Goal: Task Accomplishment & Management: Manage account settings

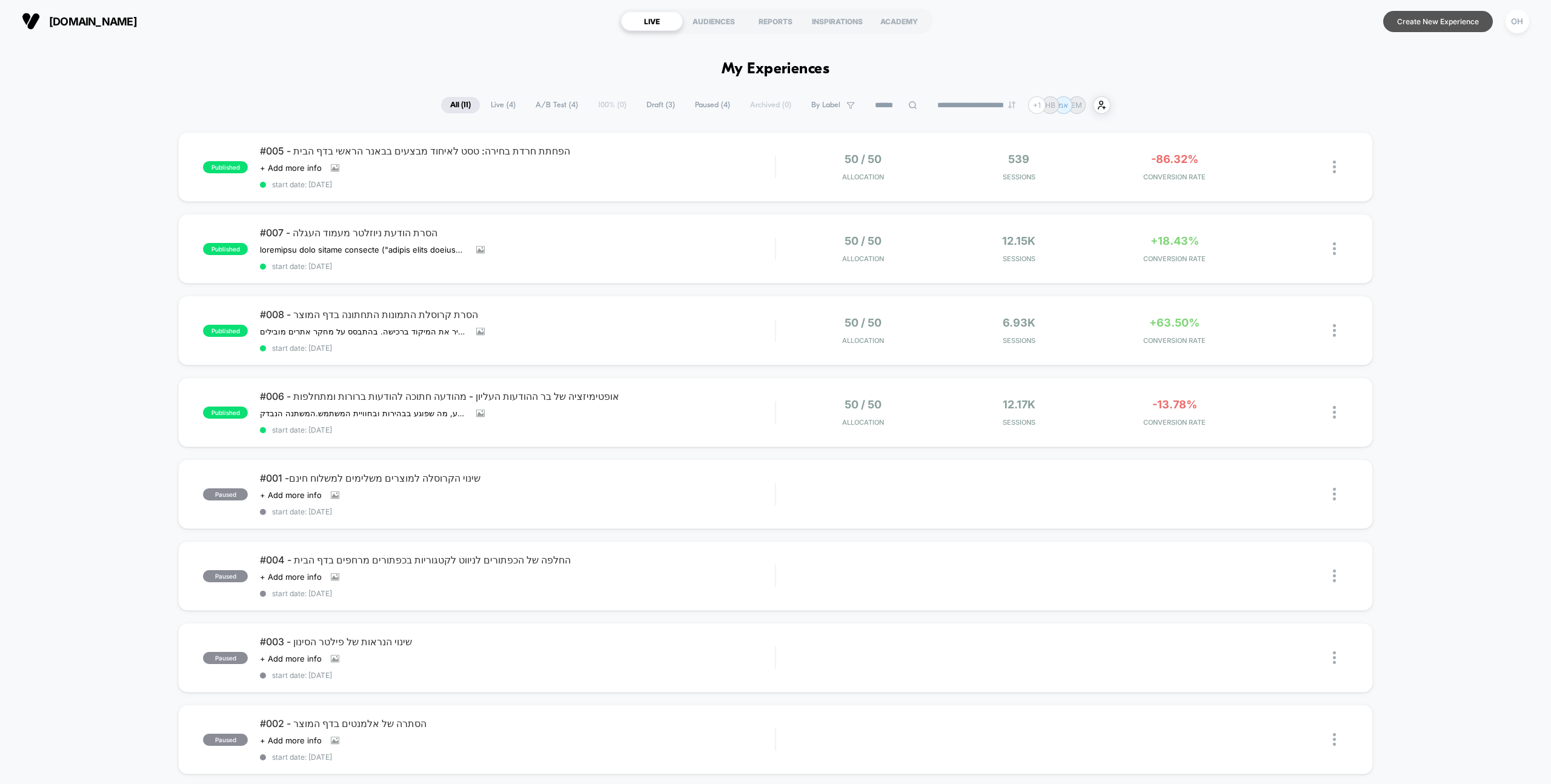
click at [1476, 20] on button "Create New Experience" at bounding box center [1438, 21] width 110 height 21
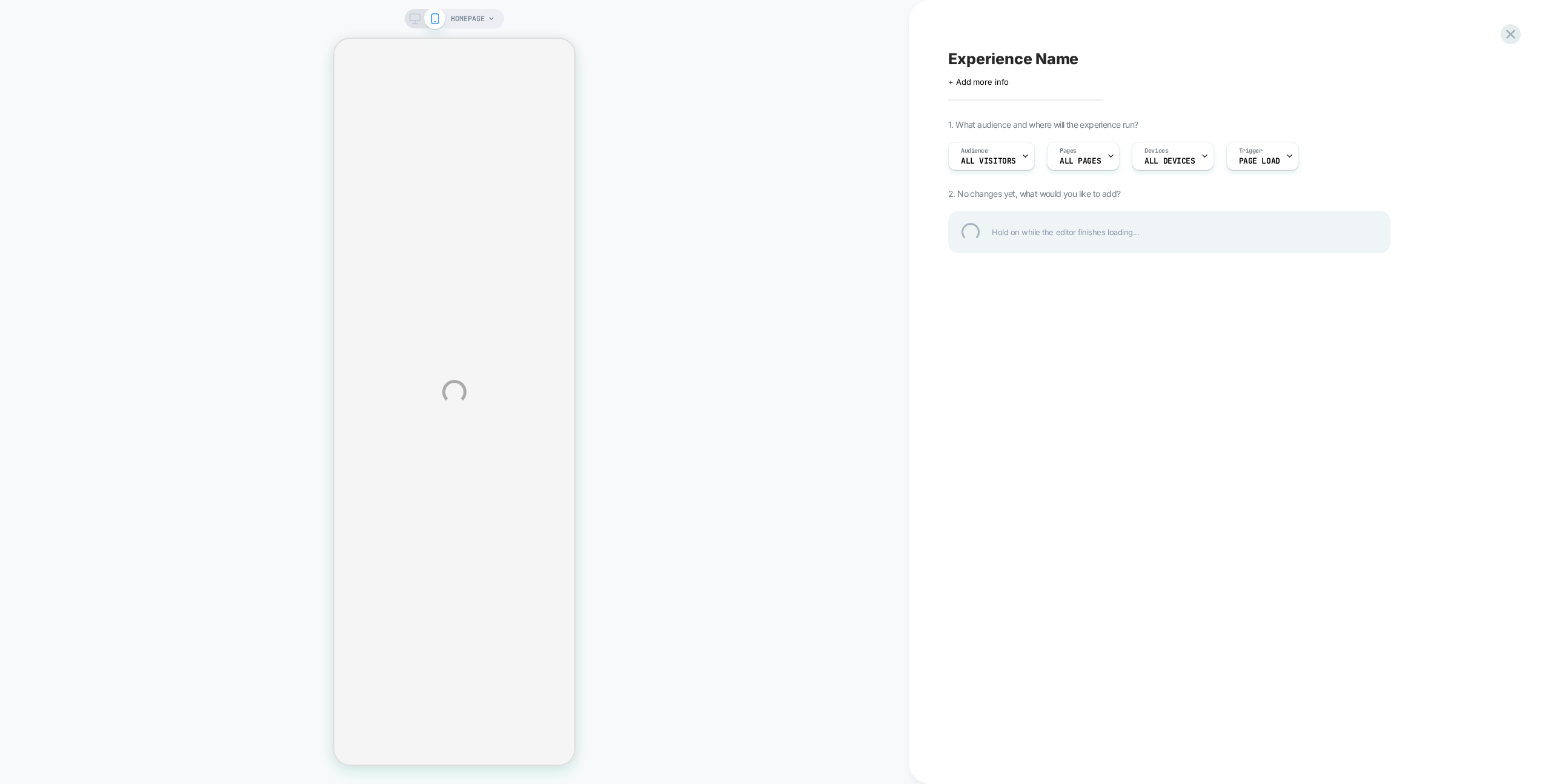
click at [694, 194] on div "HOMEPAGE Experience Name Click to edit experience details + Add more info 1. Wh…" at bounding box center [776, 392] width 1551 height 784
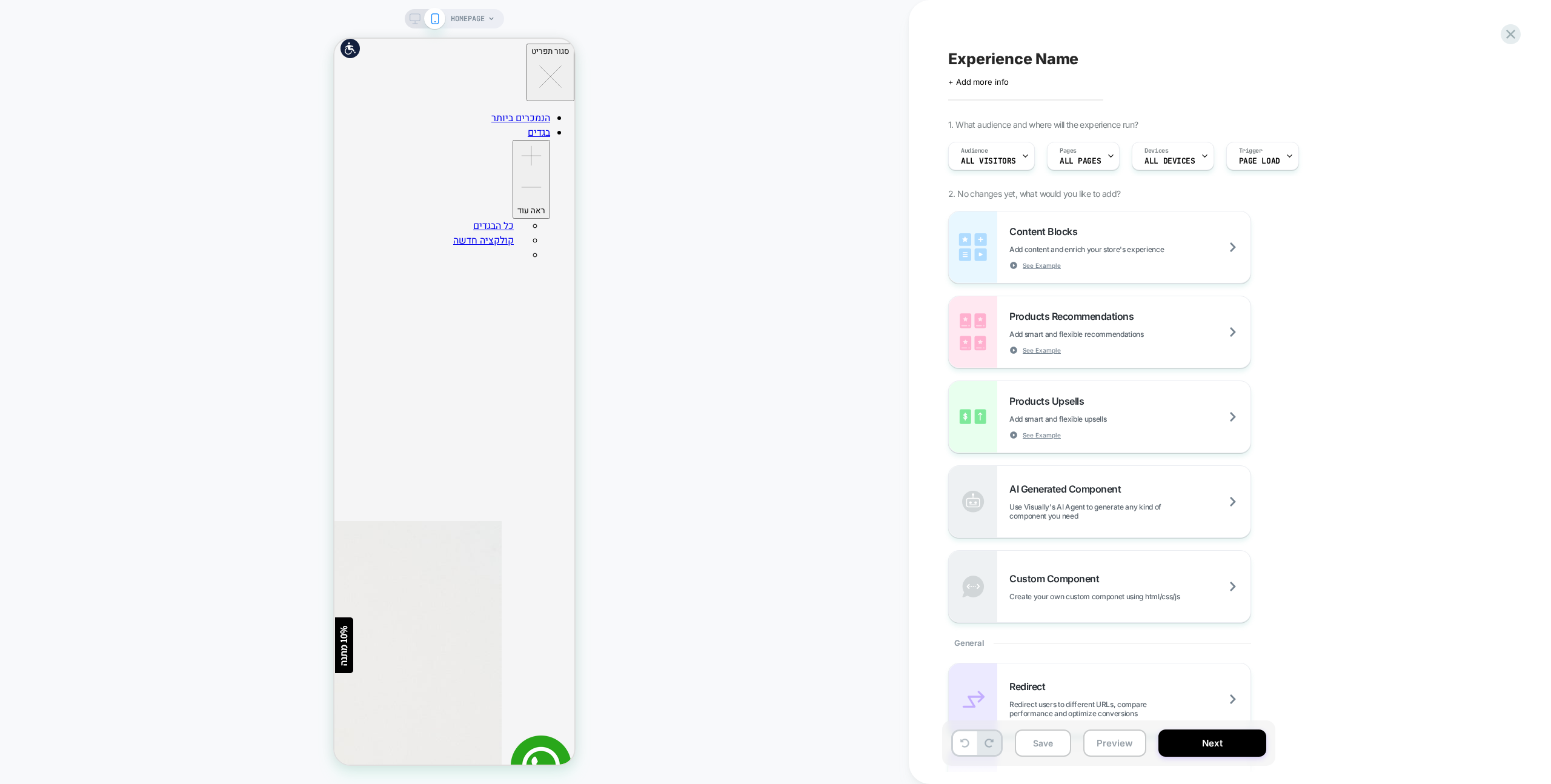
scroll to position [665, 0]
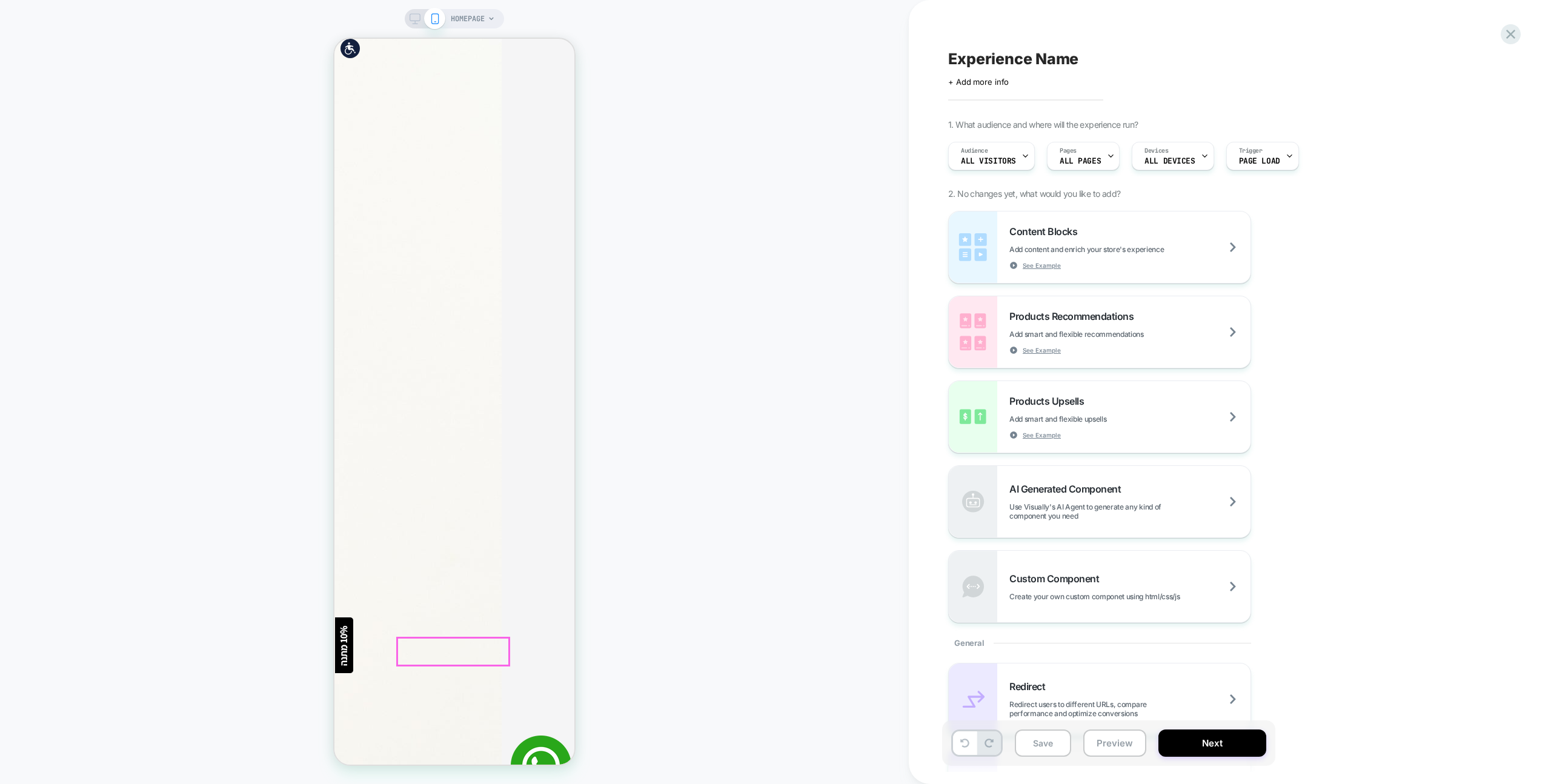
click at [1514, 35] on icon at bounding box center [1510, 34] width 17 height 17
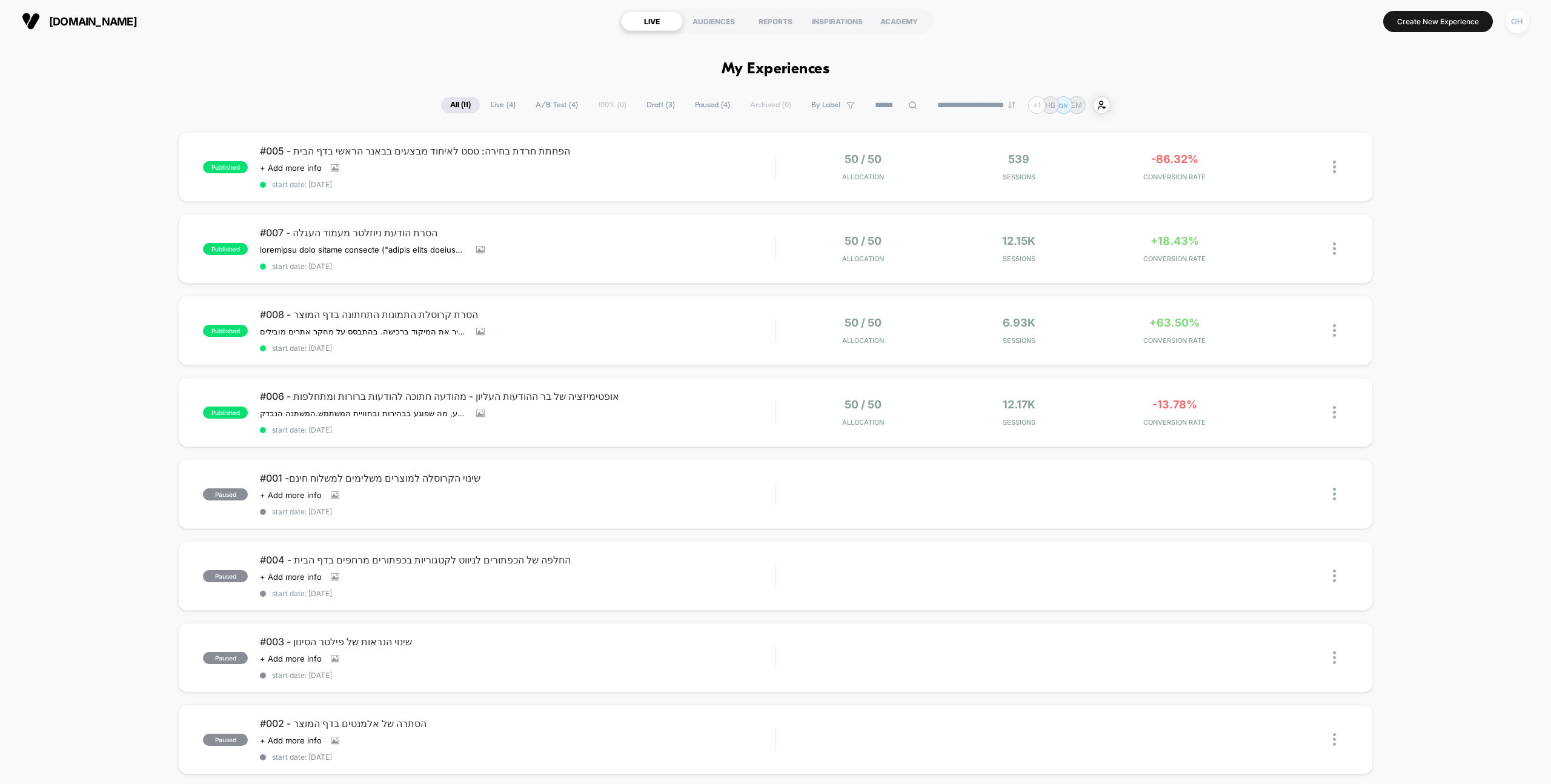
click at [1528, 19] on div "OH" at bounding box center [1517, 21] width 23 height 23
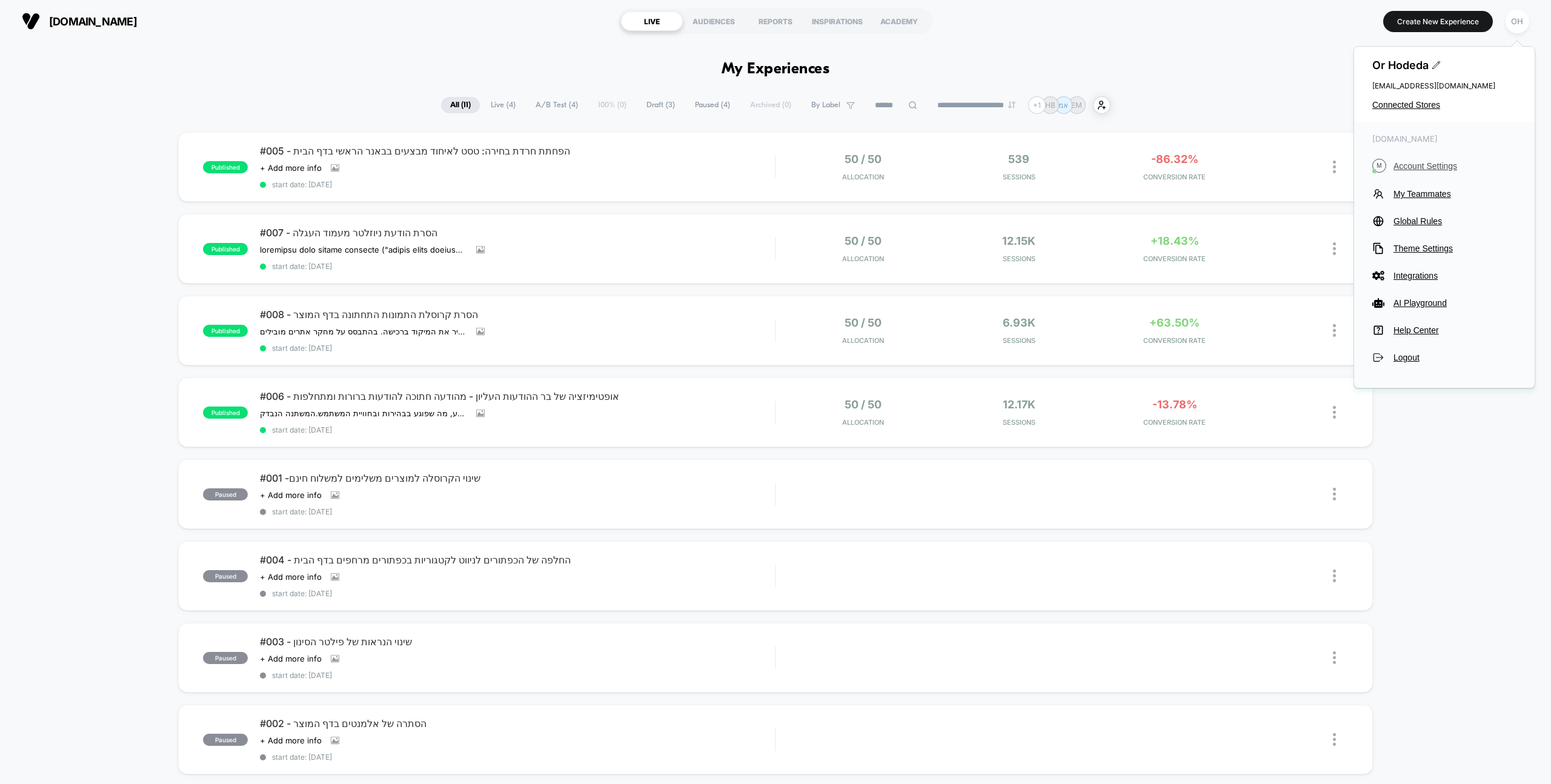
click at [1400, 164] on span "Account Settings" at bounding box center [1455, 166] width 123 height 10
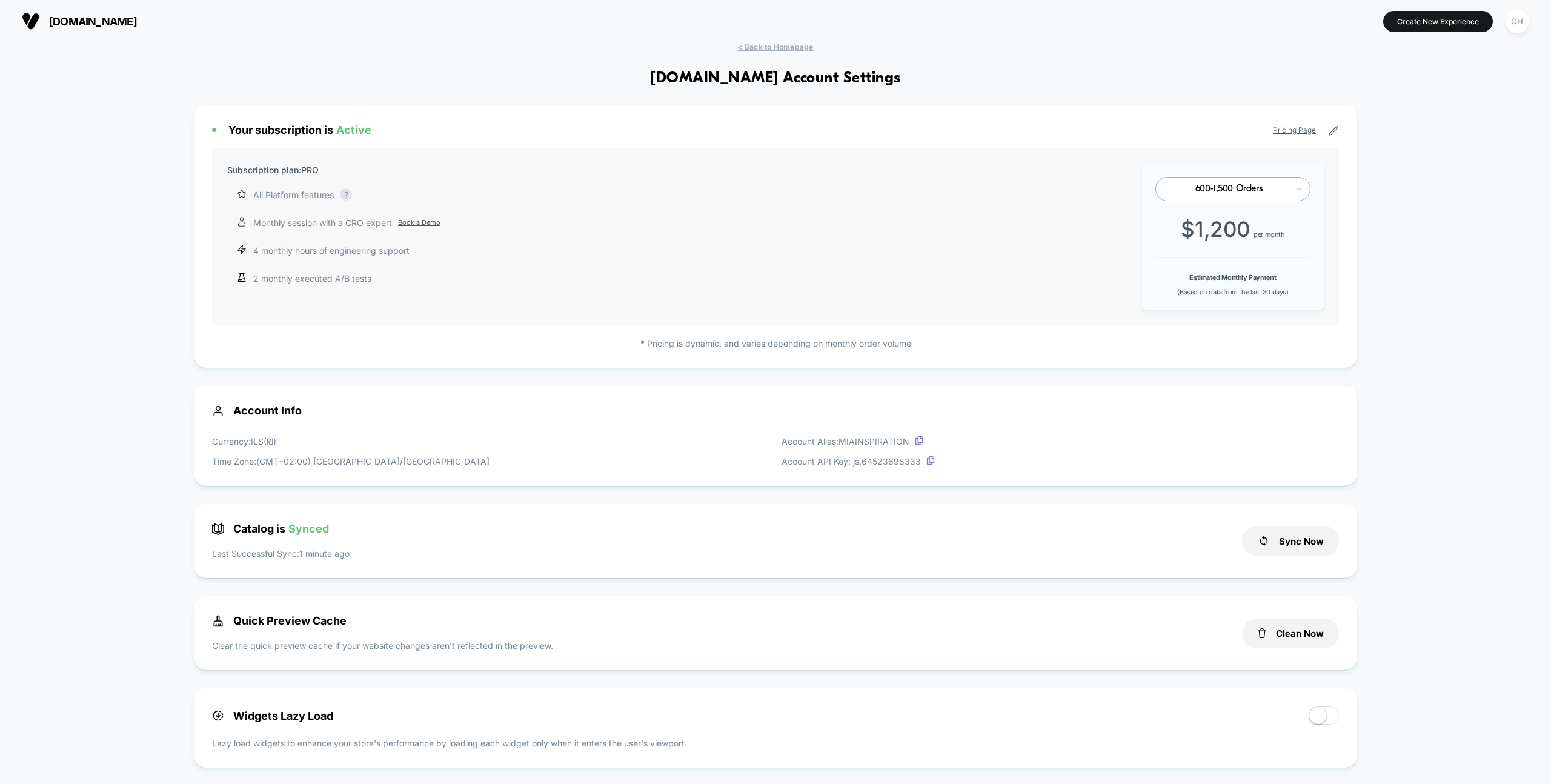
scroll to position [164, 0]
click at [1301, 621] on button "Clean Now" at bounding box center [1290, 633] width 97 height 30
click at [1410, 23] on button "Create New Experience" at bounding box center [1438, 21] width 110 height 21
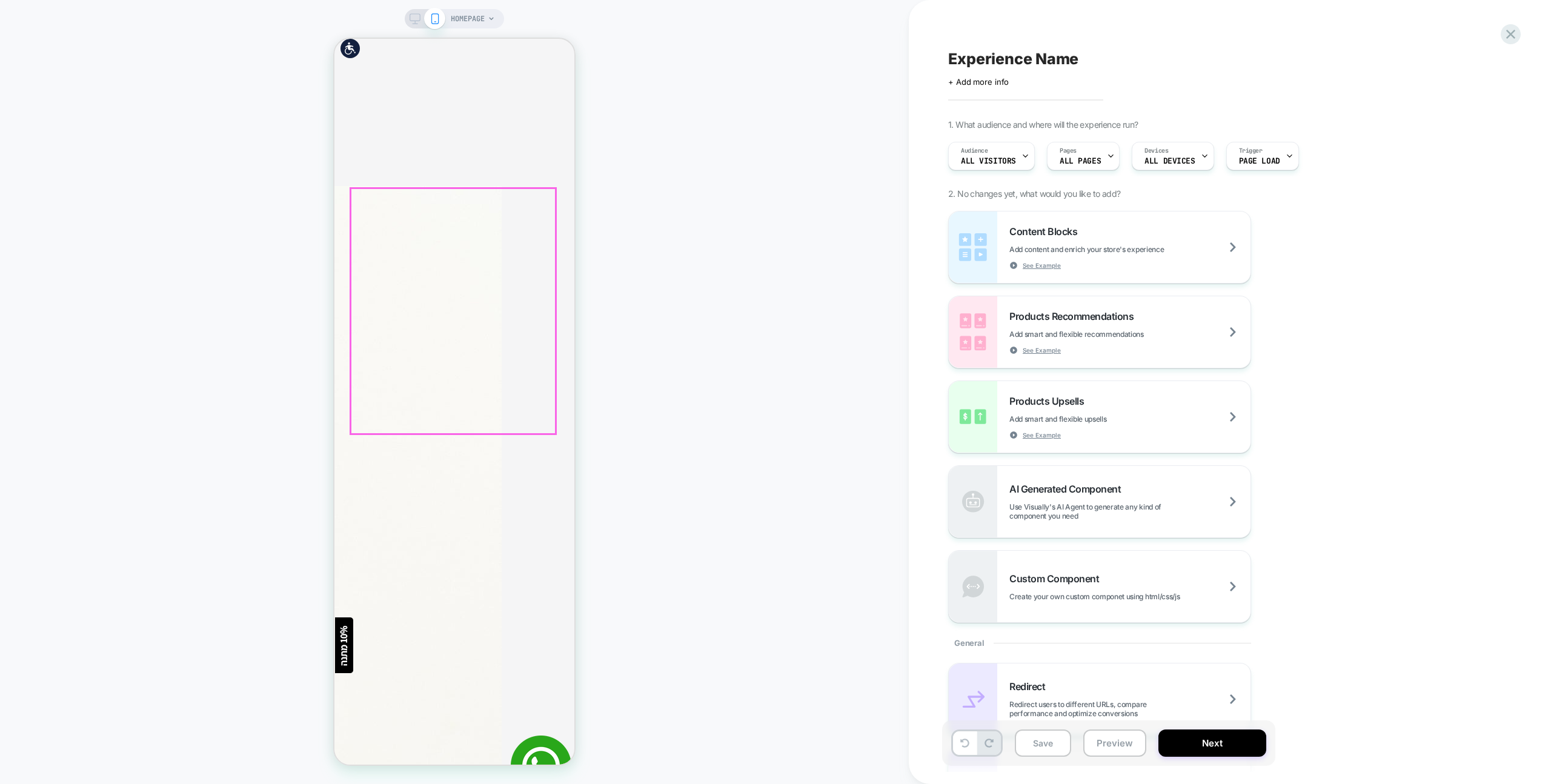
scroll to position [2155, 0]
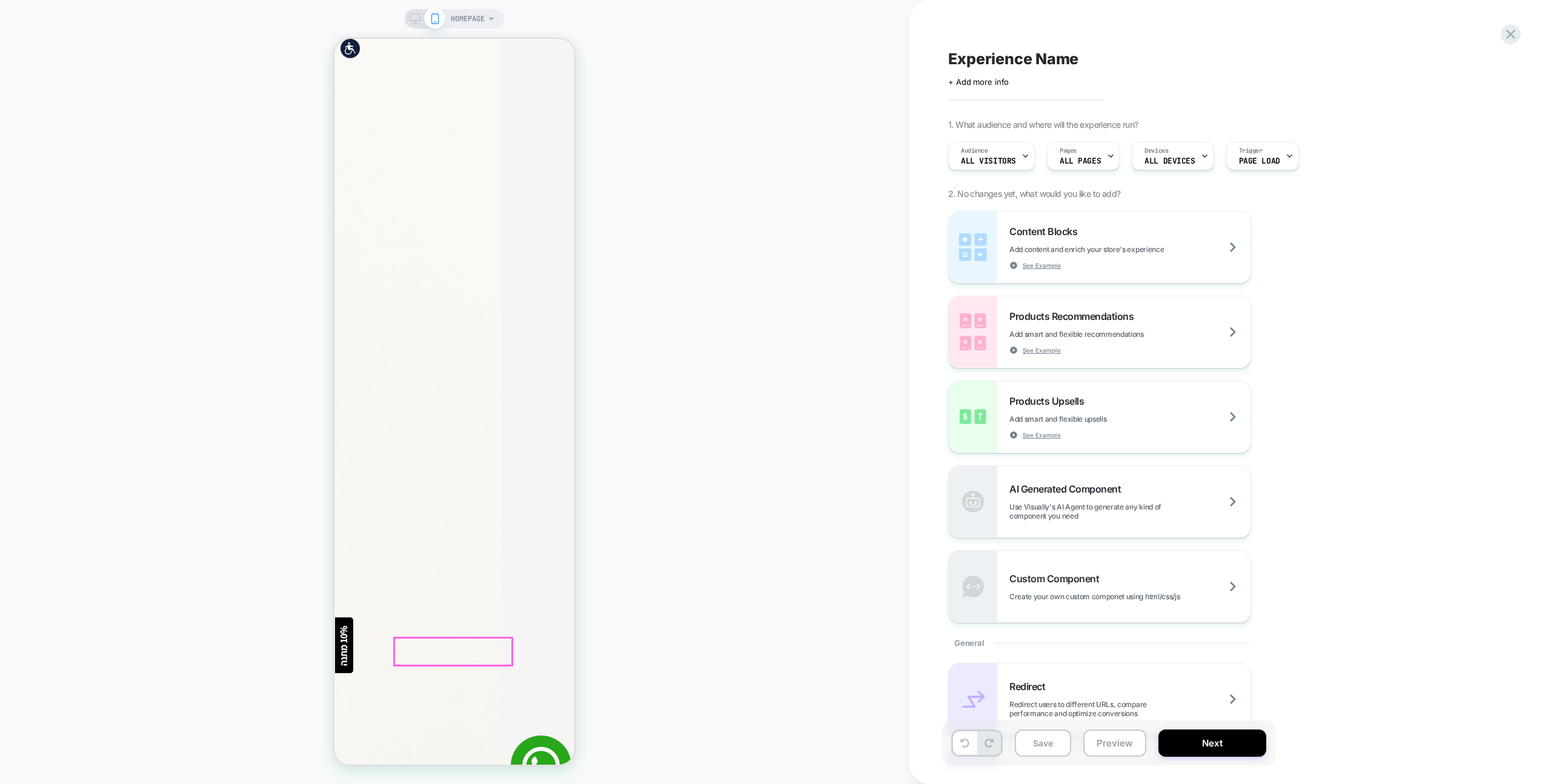
click at [700, 576] on div "HOMEPAGE" at bounding box center [454, 392] width 909 height 759
click at [1526, 35] on div "Experience Name Click to edit experience details + Add more info 1. What audien…" at bounding box center [1230, 392] width 642 height 784
click at [1506, 33] on icon at bounding box center [1510, 34] width 17 height 17
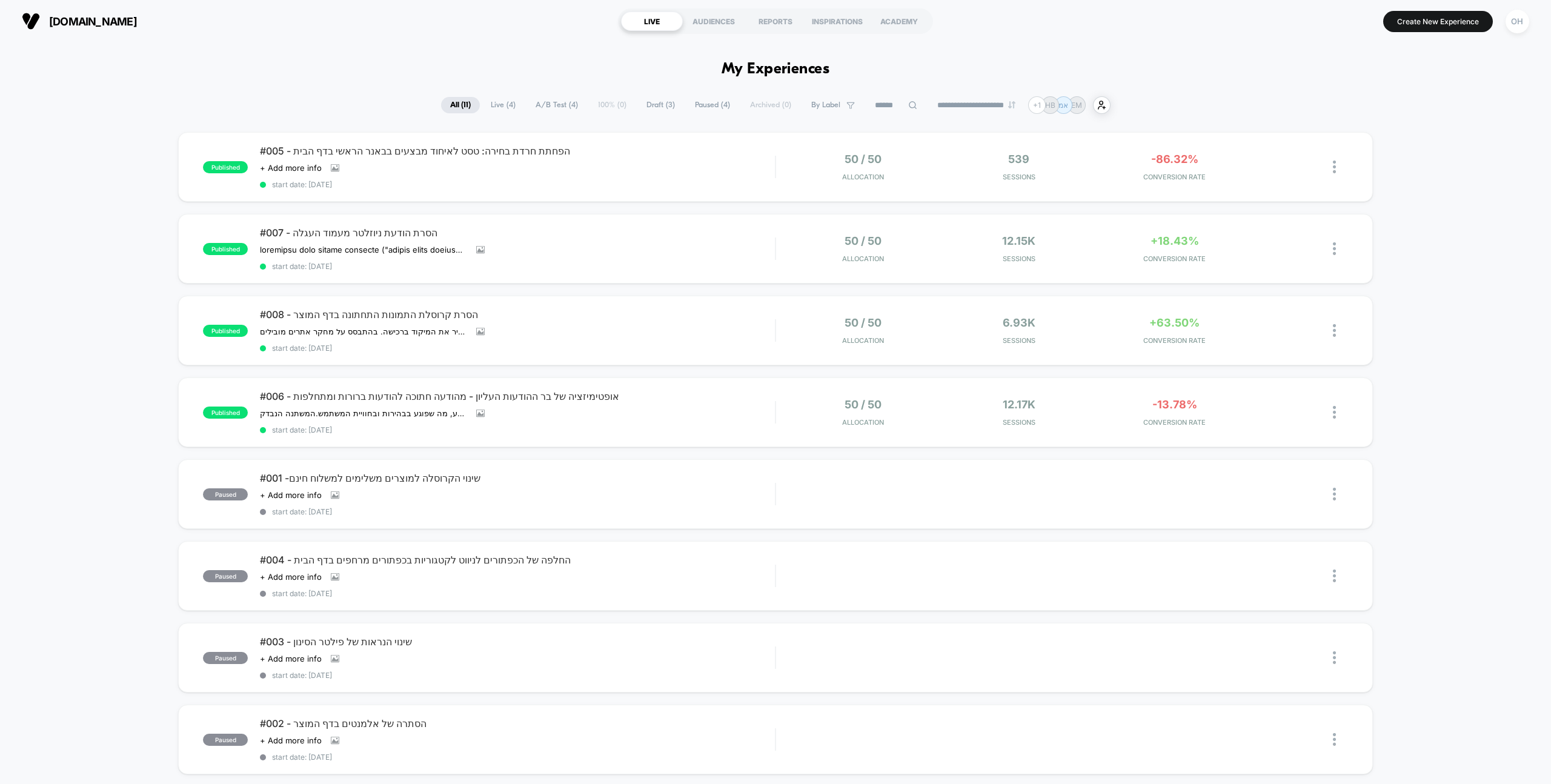
click at [1517, 35] on div "OH" at bounding box center [1517, 21] width 31 height 30
click at [1512, 28] on div "OH" at bounding box center [1517, 21] width 23 height 23
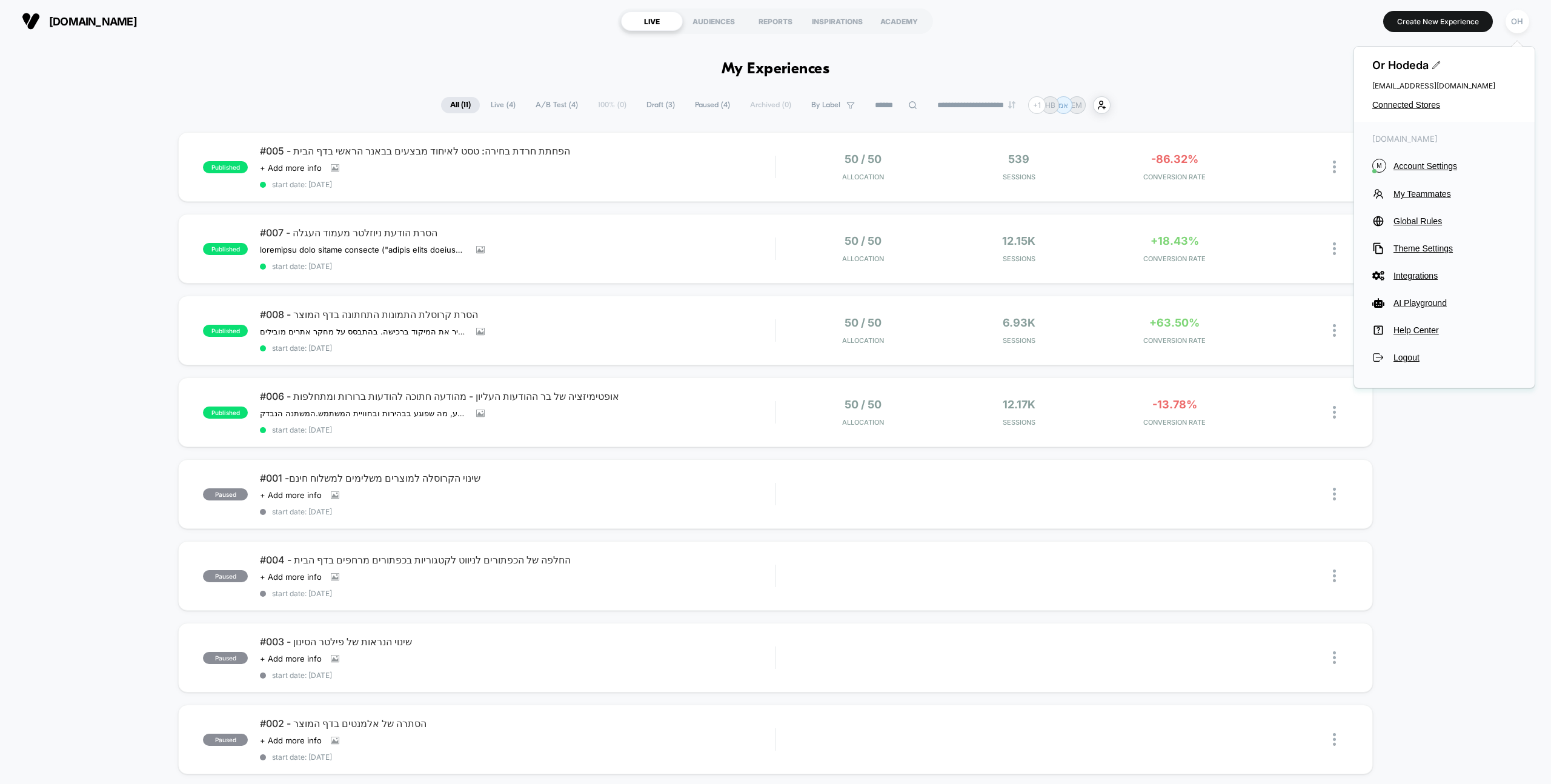
click at [1400, 157] on div "miainspiration.co.il M Account Settings My Teammates Global Rules Theme Setting…" at bounding box center [1444, 248] width 181 height 254
click at [1402, 163] on span "Account Settings" at bounding box center [1455, 166] width 123 height 10
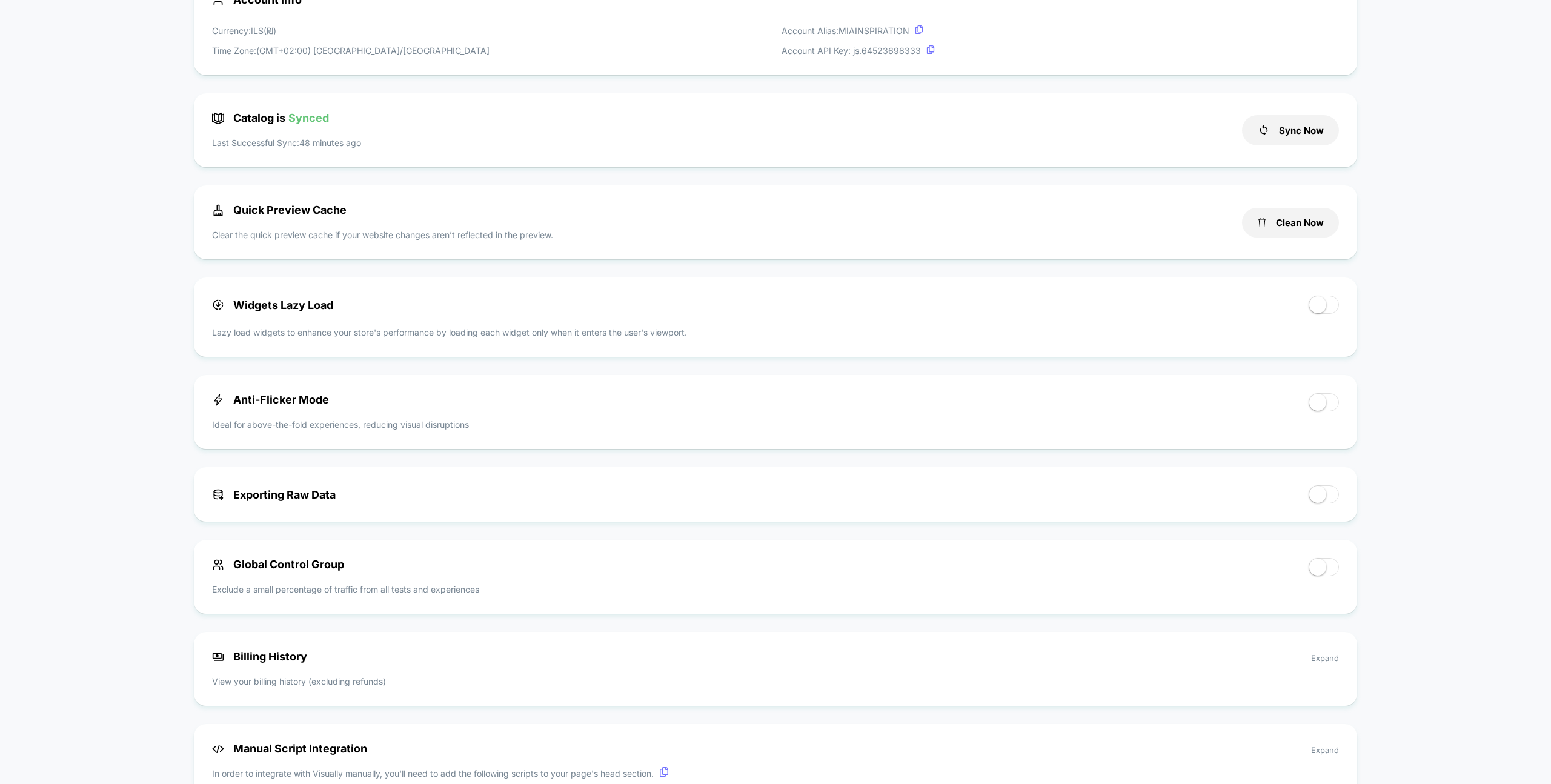
scroll to position [411, 0]
click at [1326, 230] on button "Clean Now" at bounding box center [1290, 222] width 97 height 30
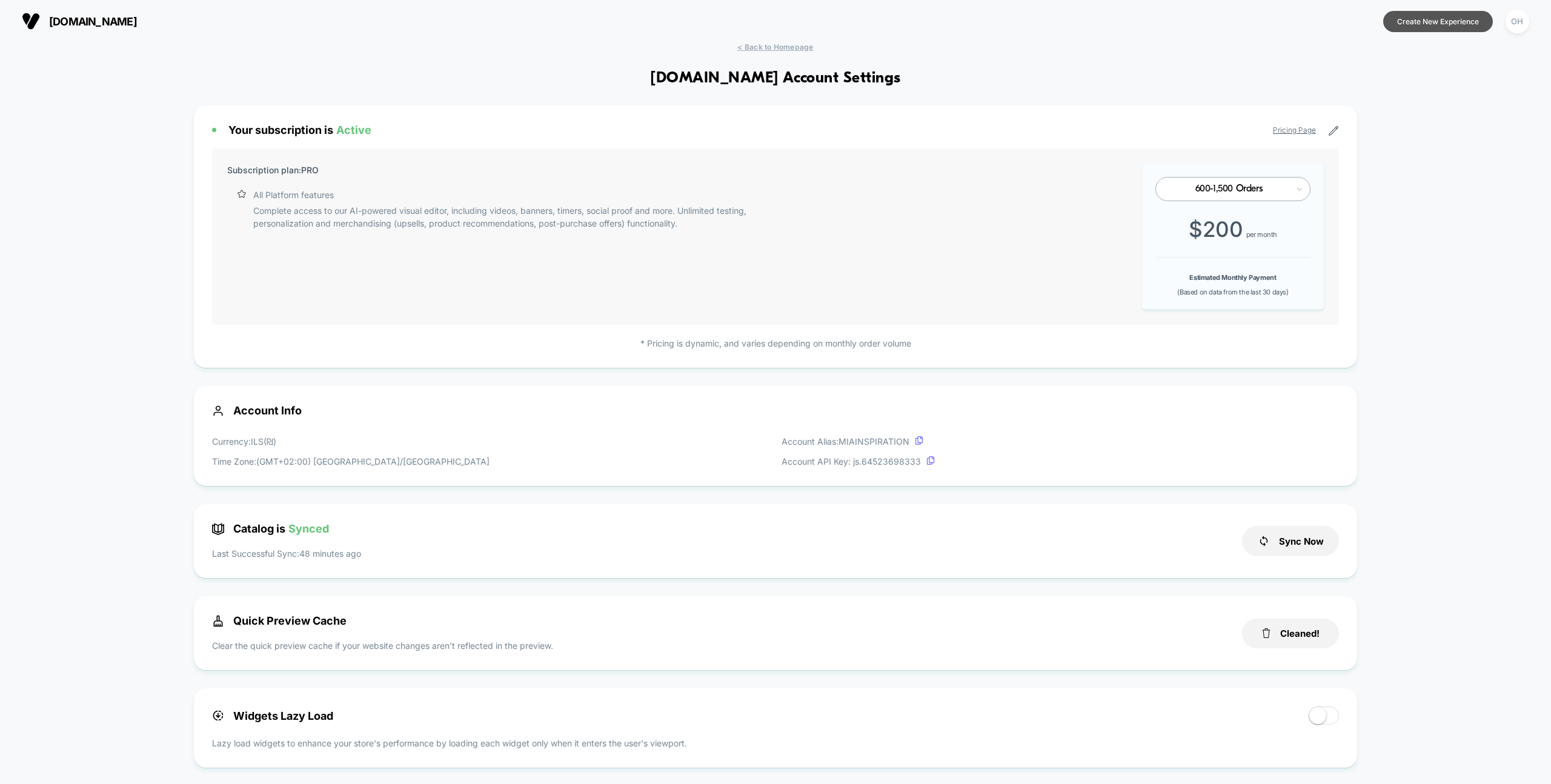
click at [1416, 31] on button "Create New Experience" at bounding box center [1438, 21] width 110 height 21
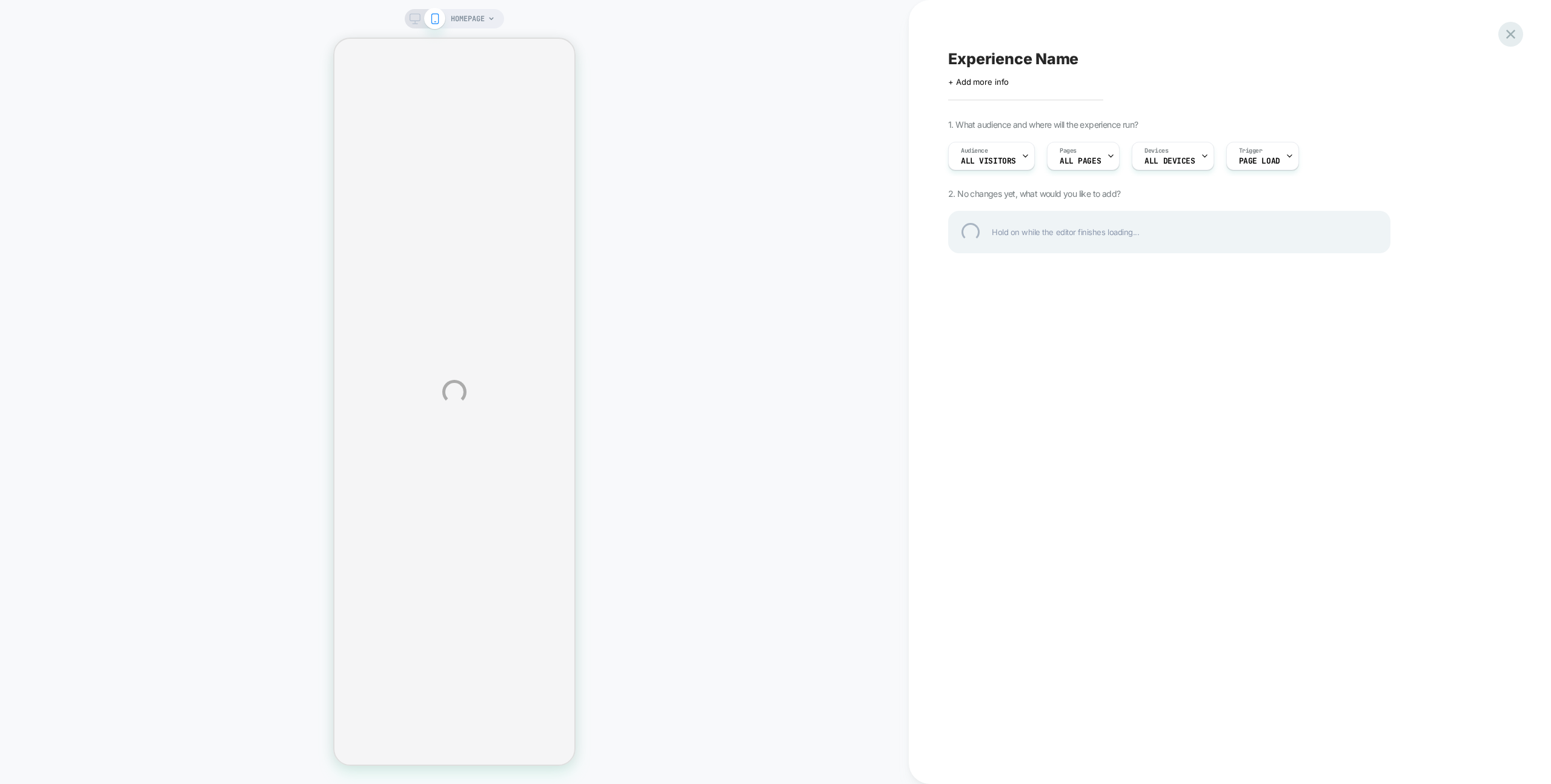
click at [1508, 34] on div at bounding box center [1510, 34] width 25 height 25
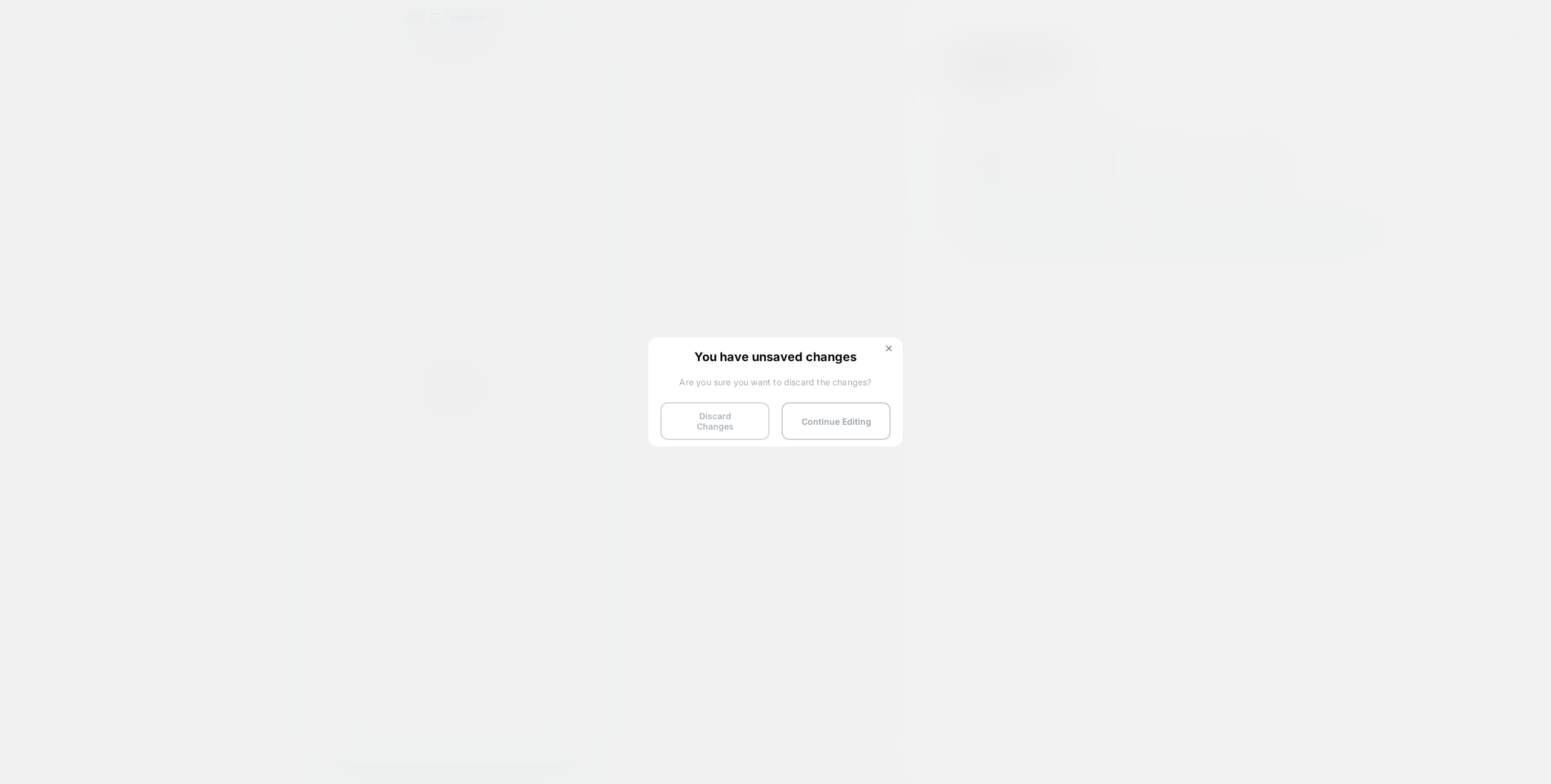
click at [719, 416] on button "Discard Changes" at bounding box center [715, 421] width 109 height 37
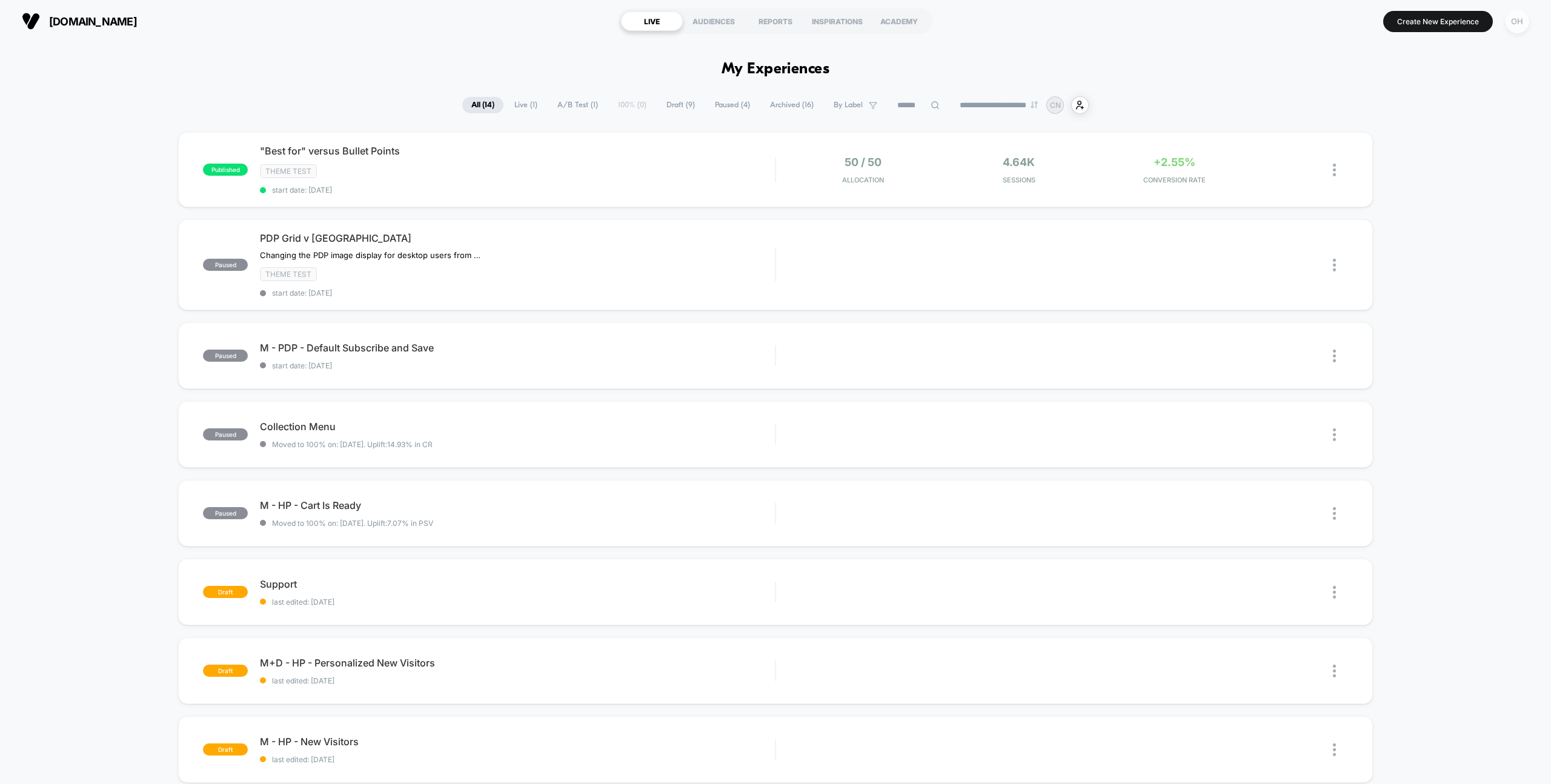
click at [1516, 21] on div "OH" at bounding box center [1517, 21] width 23 height 23
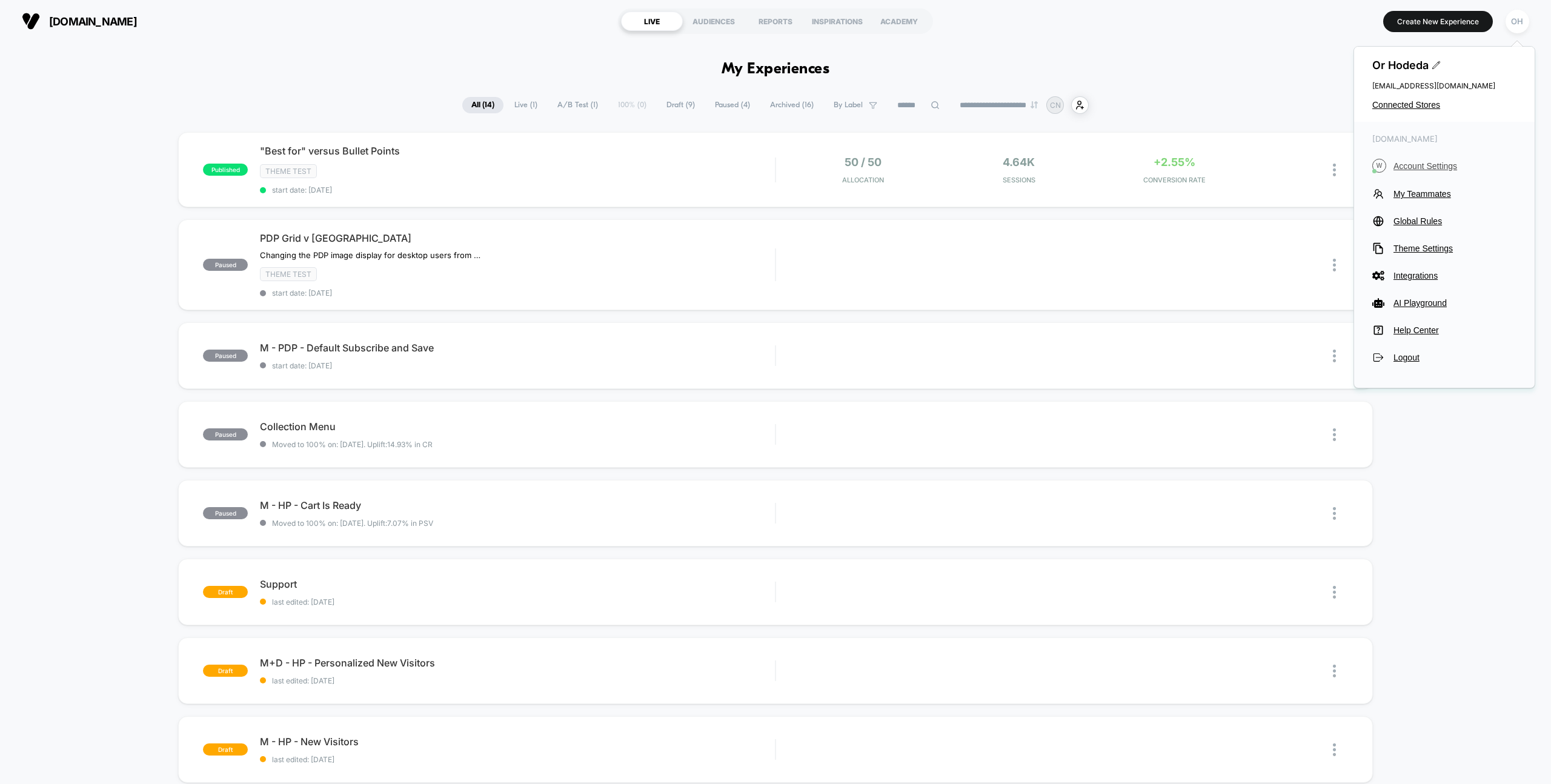
click at [1412, 164] on span "Account Settings" at bounding box center [1455, 166] width 123 height 10
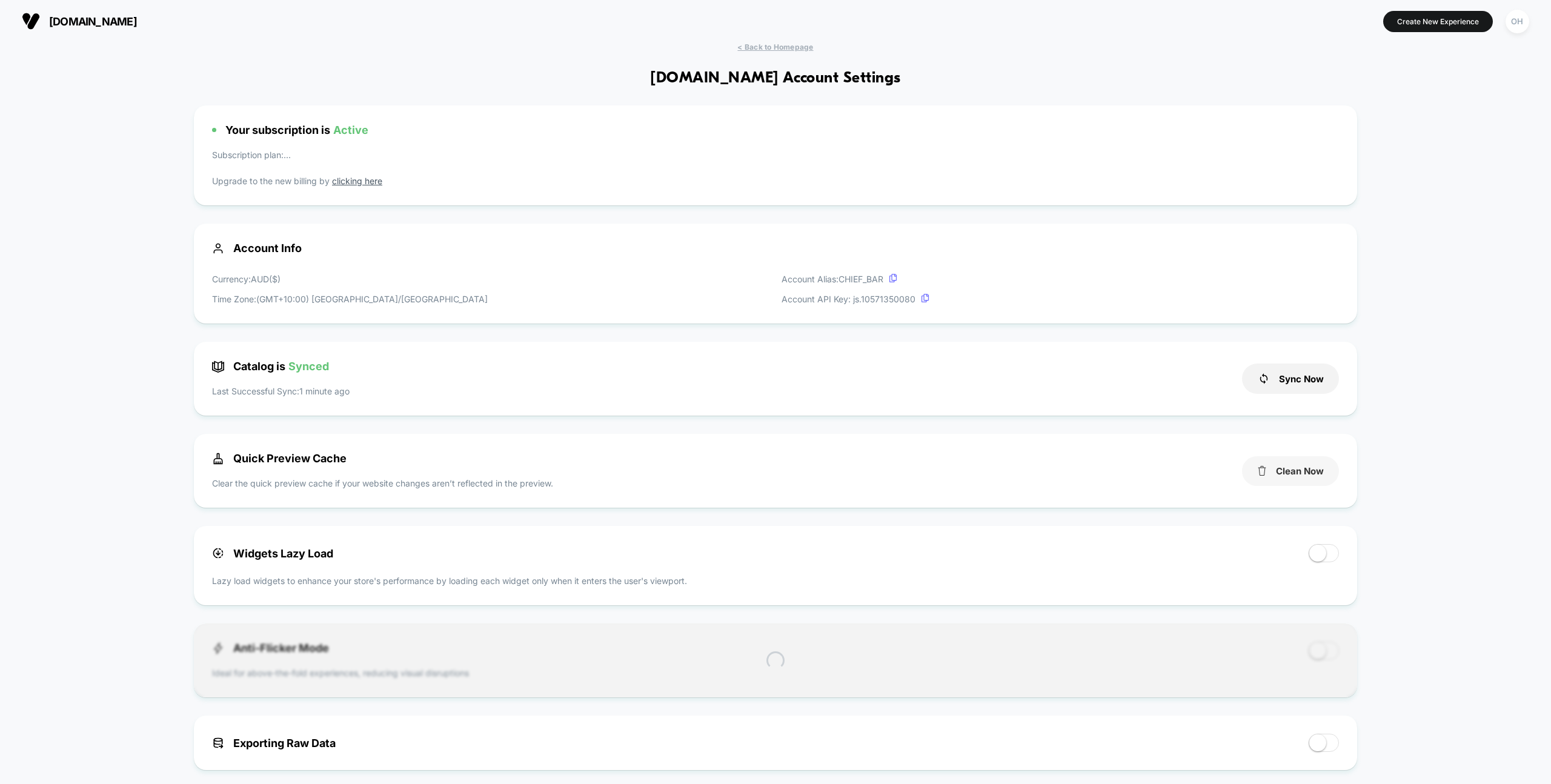
scroll to position [164, 0]
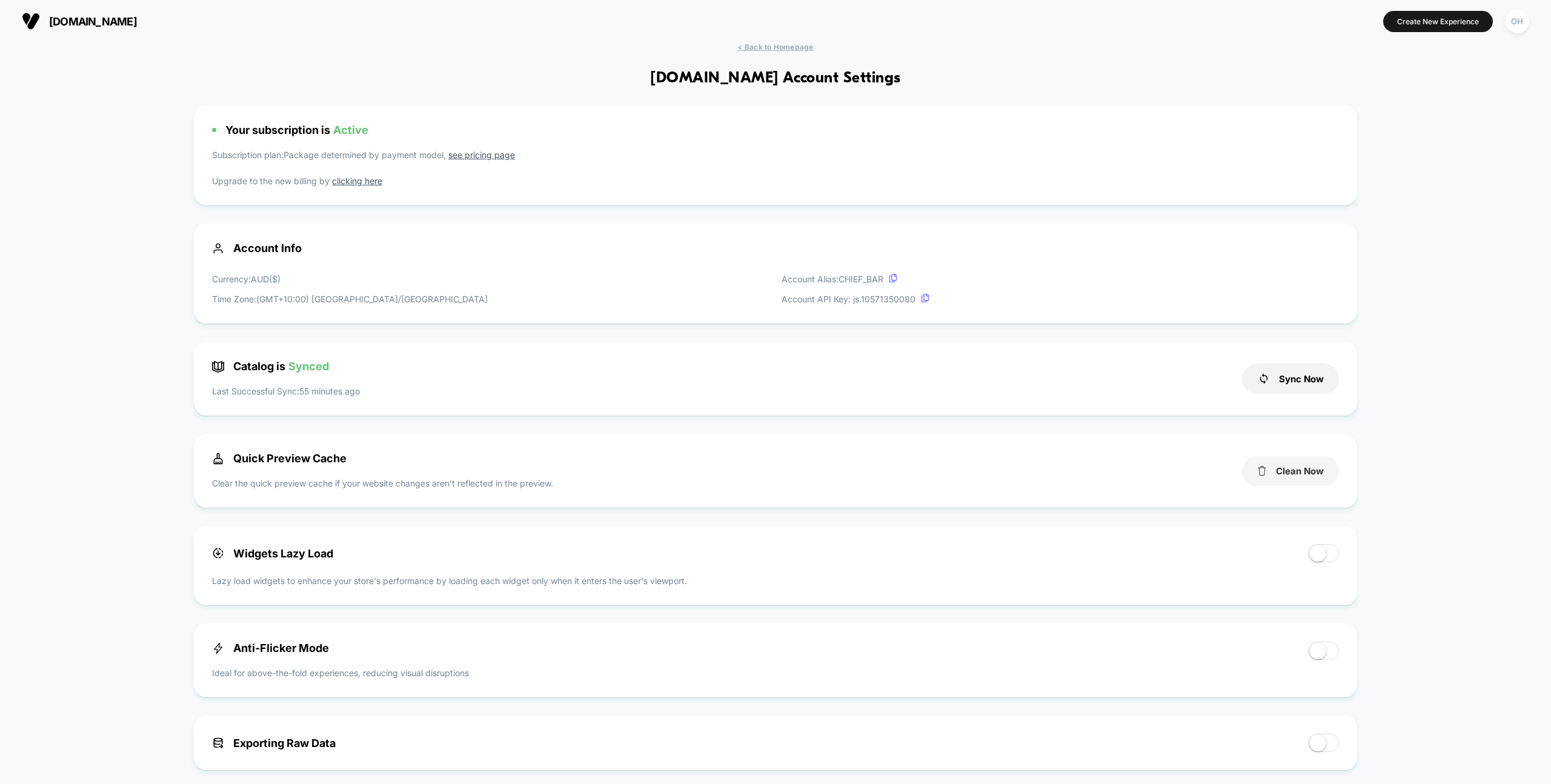
click at [1316, 477] on button "Clean Now" at bounding box center [1290, 471] width 97 height 30
click at [1412, 22] on button "Create New Experience" at bounding box center [1438, 21] width 110 height 21
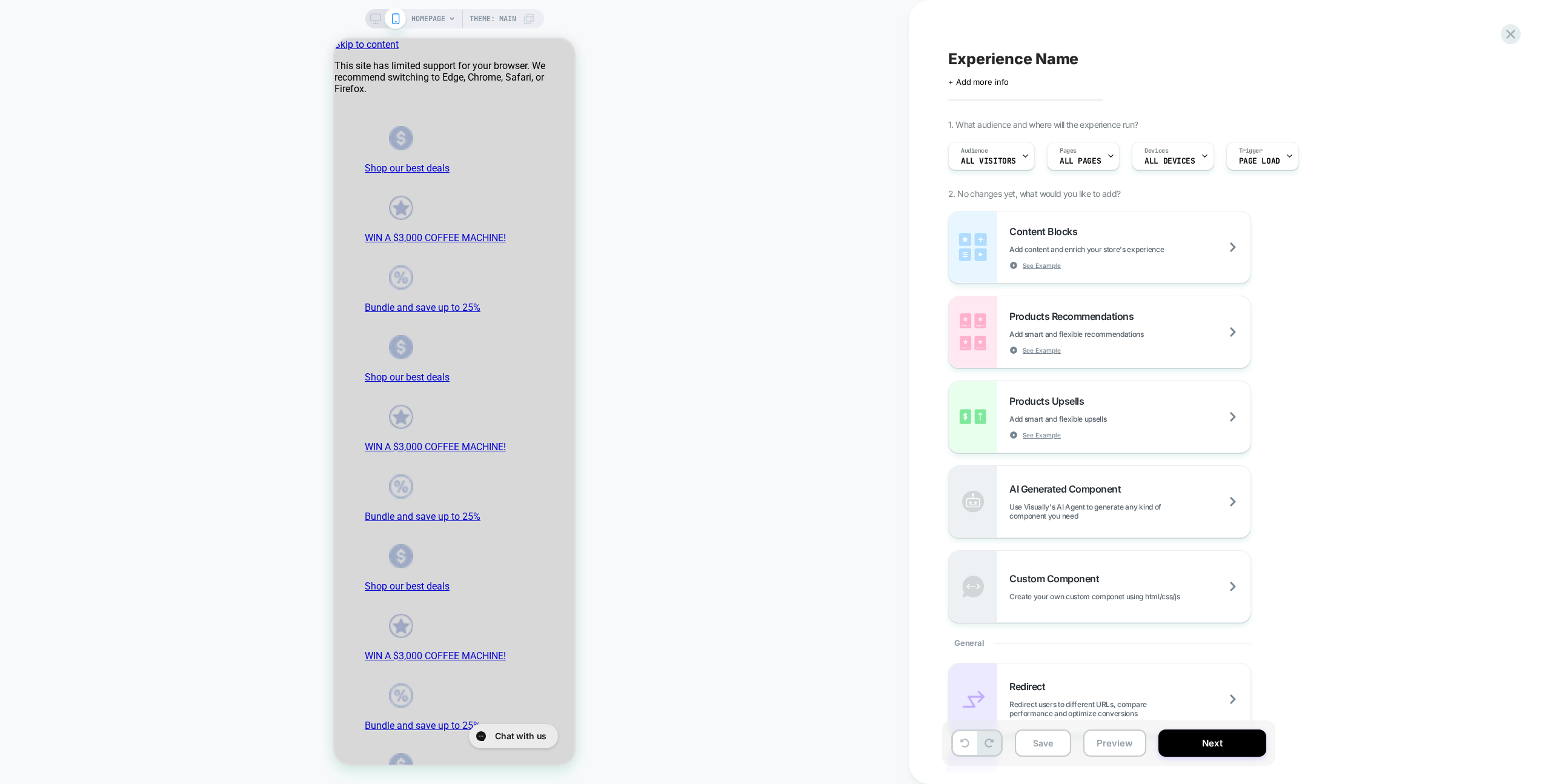
click at [800, 212] on div "HOMEPAGE Theme: MAIN" at bounding box center [454, 392] width 909 height 759
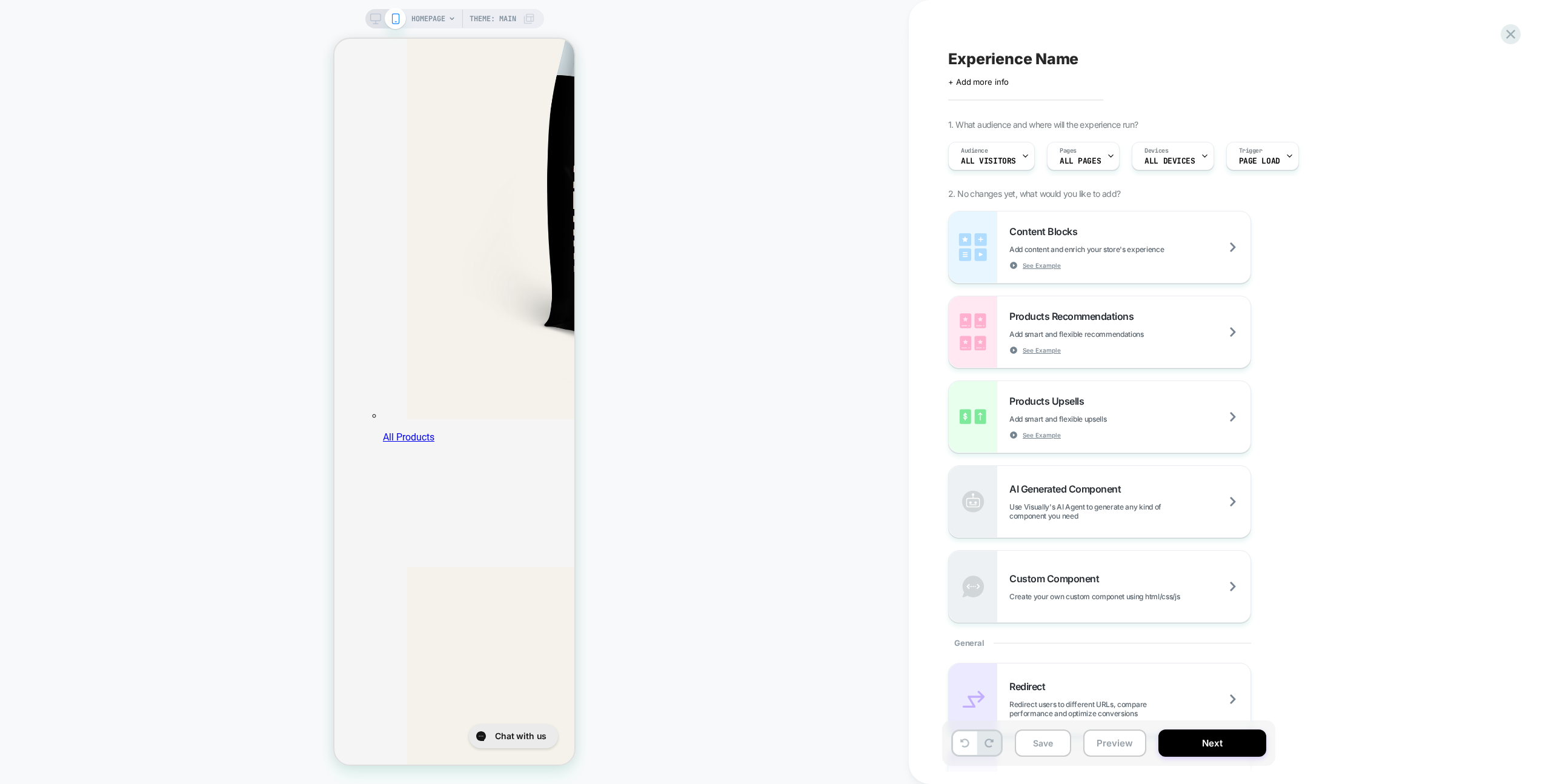
scroll to position [4638, 0]
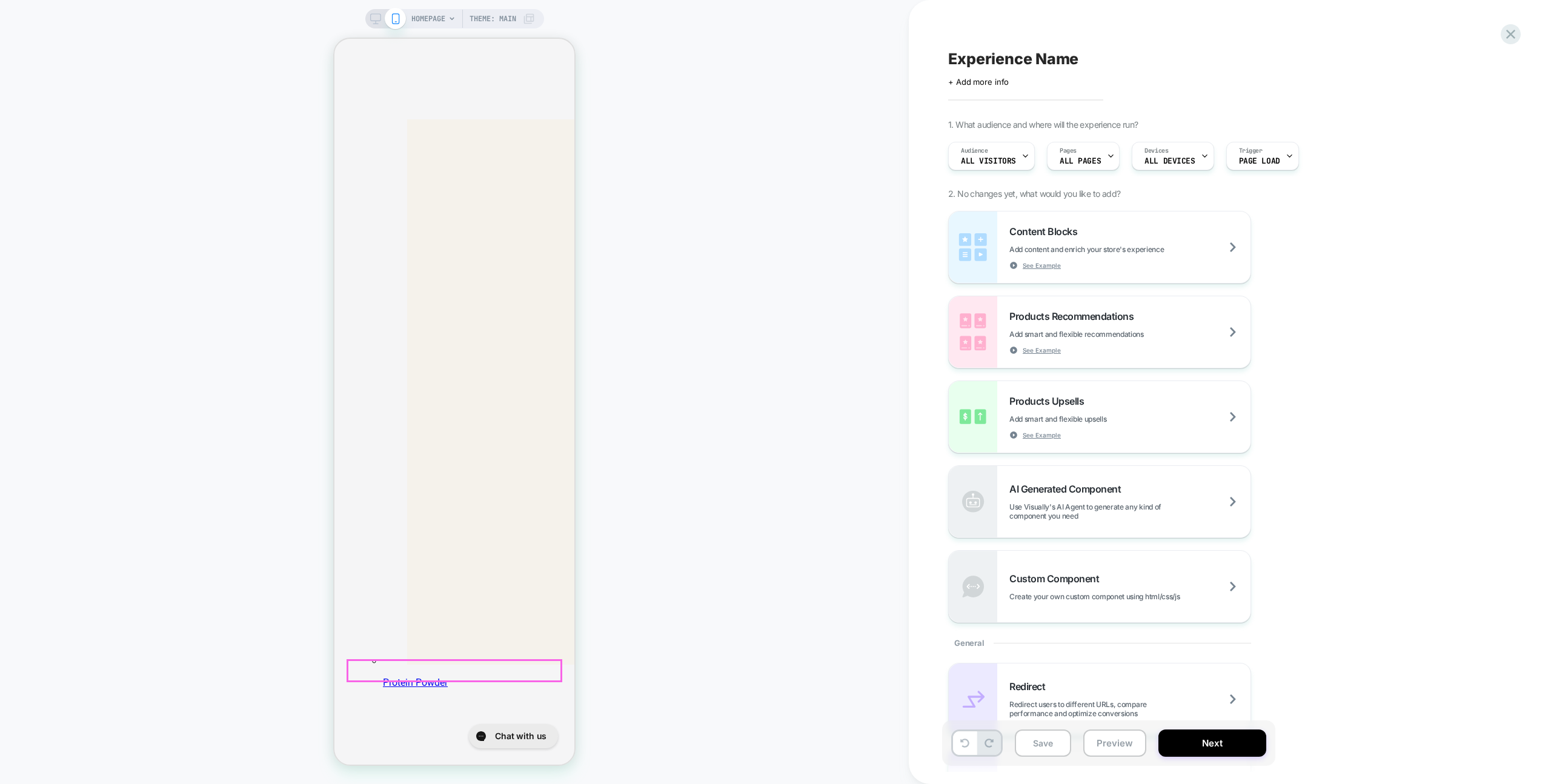
click at [691, 137] on div "HOMEPAGE Theme: MAIN" at bounding box center [454, 392] width 909 height 759
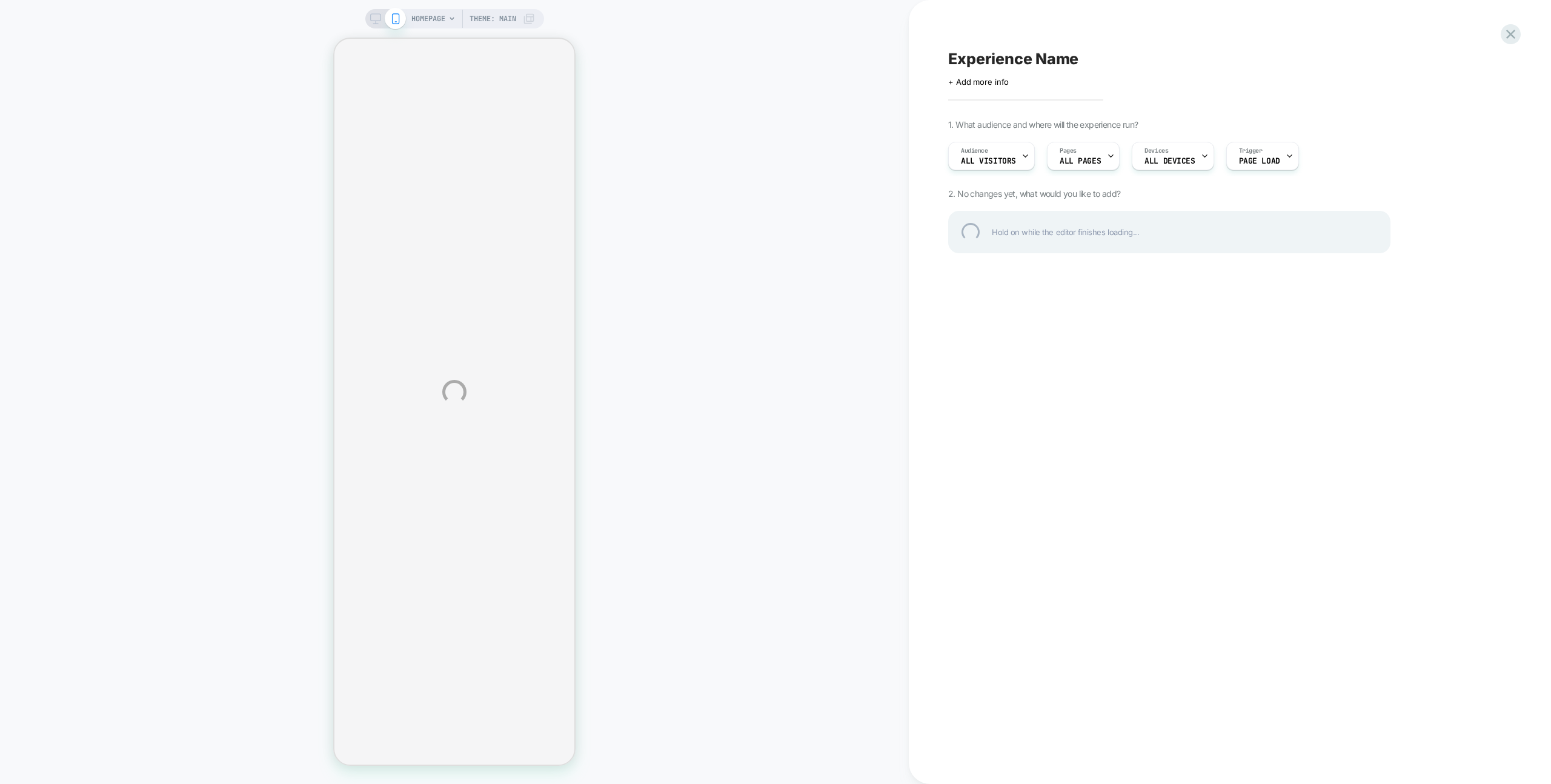
click at [781, 97] on div "HOMEPAGE Theme: MAIN Experience Name Click to edit experience details + Add mor…" at bounding box center [776, 392] width 1551 height 784
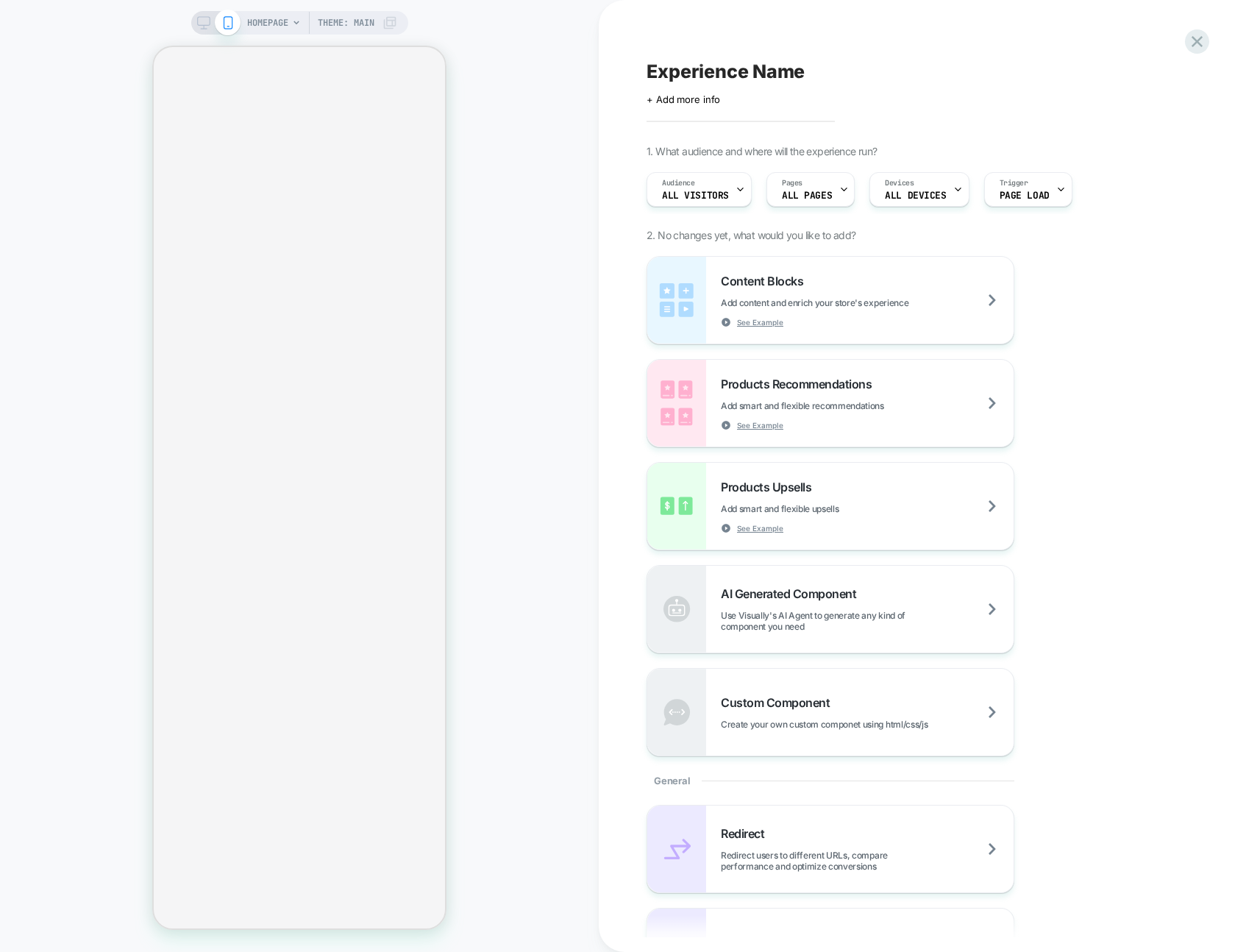
click at [550, 454] on div "HOMEPAGE Theme: MAIN" at bounding box center [299, 476] width 599 height 922
click at [1176, 39] on div "Experience Name Click to edit experience details + Add more info 1. What audien…" at bounding box center [915, 476] width 552 height 922
click at [1189, 38] on icon at bounding box center [1197, 41] width 20 height 20
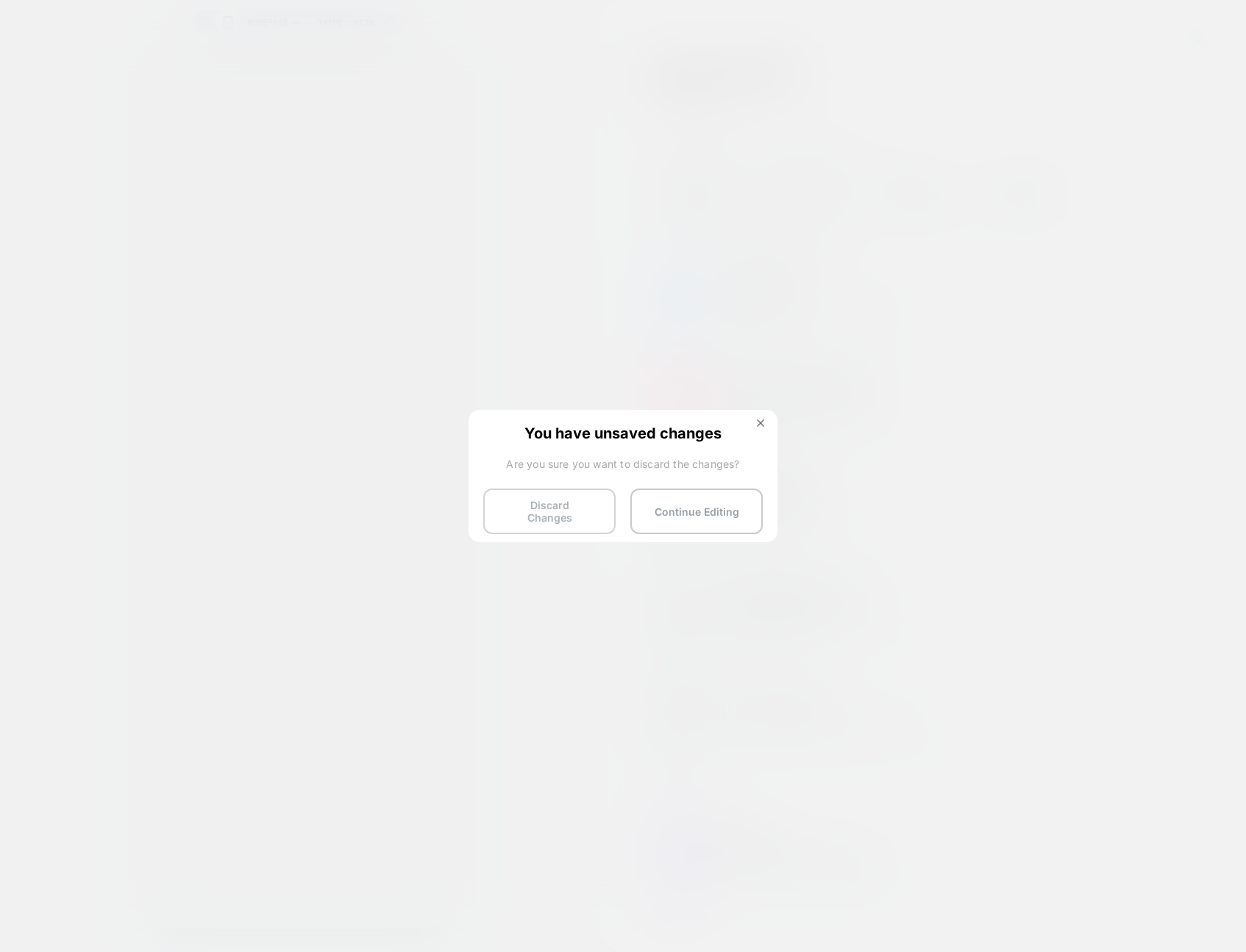
click at [556, 511] on button "Discard Changes" at bounding box center [549, 511] width 133 height 45
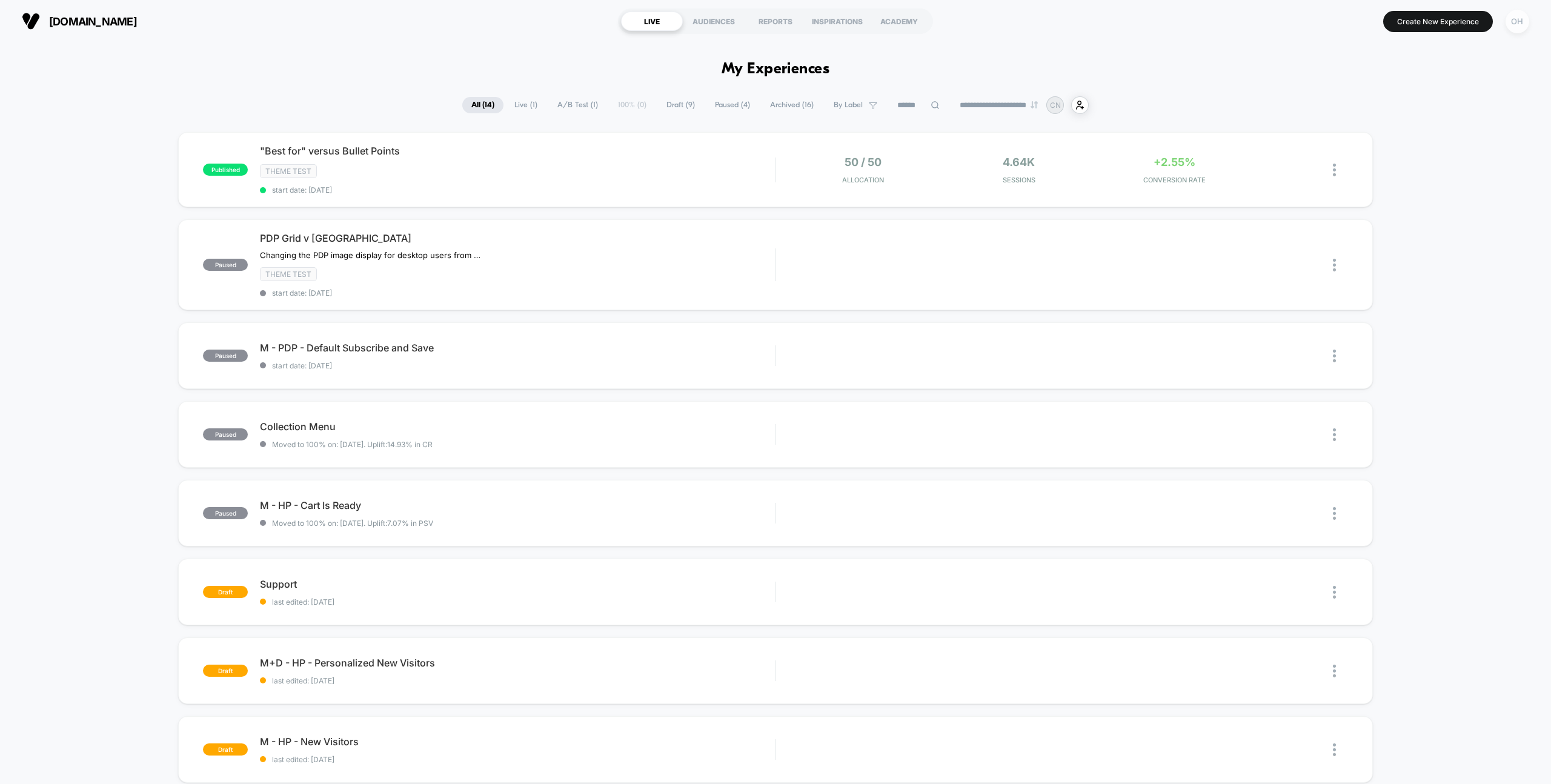
click at [1517, 27] on div "OH" at bounding box center [1517, 21] width 23 height 23
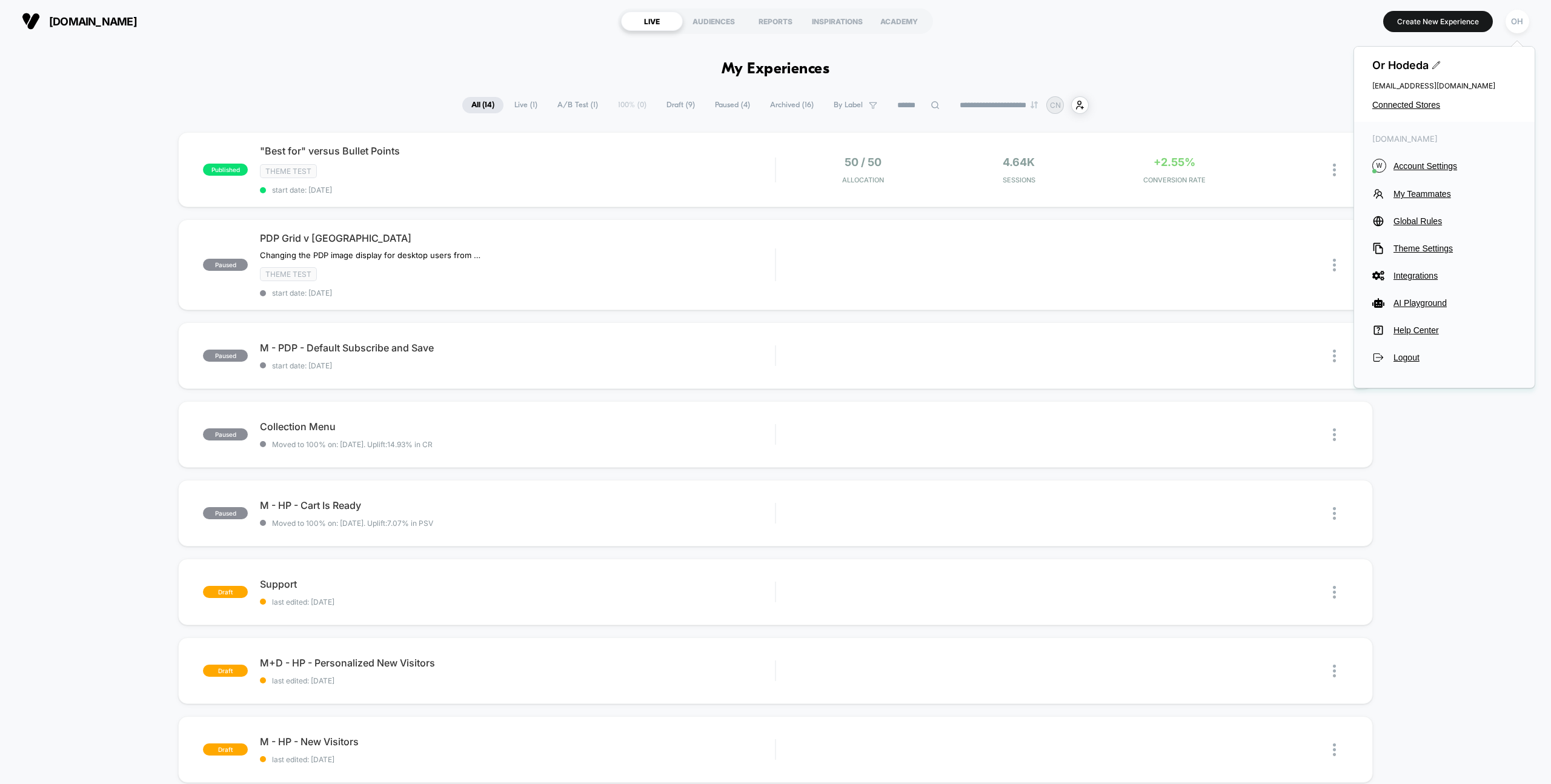
click at [1452, 149] on div "[DOMAIN_NAME] W Account Settings My Teammates Global Rules Theme Settings Integ…" at bounding box center [1444, 248] width 181 height 254
click at [1450, 159] on button "W Account Settings" at bounding box center [1444, 165] width 144 height 14
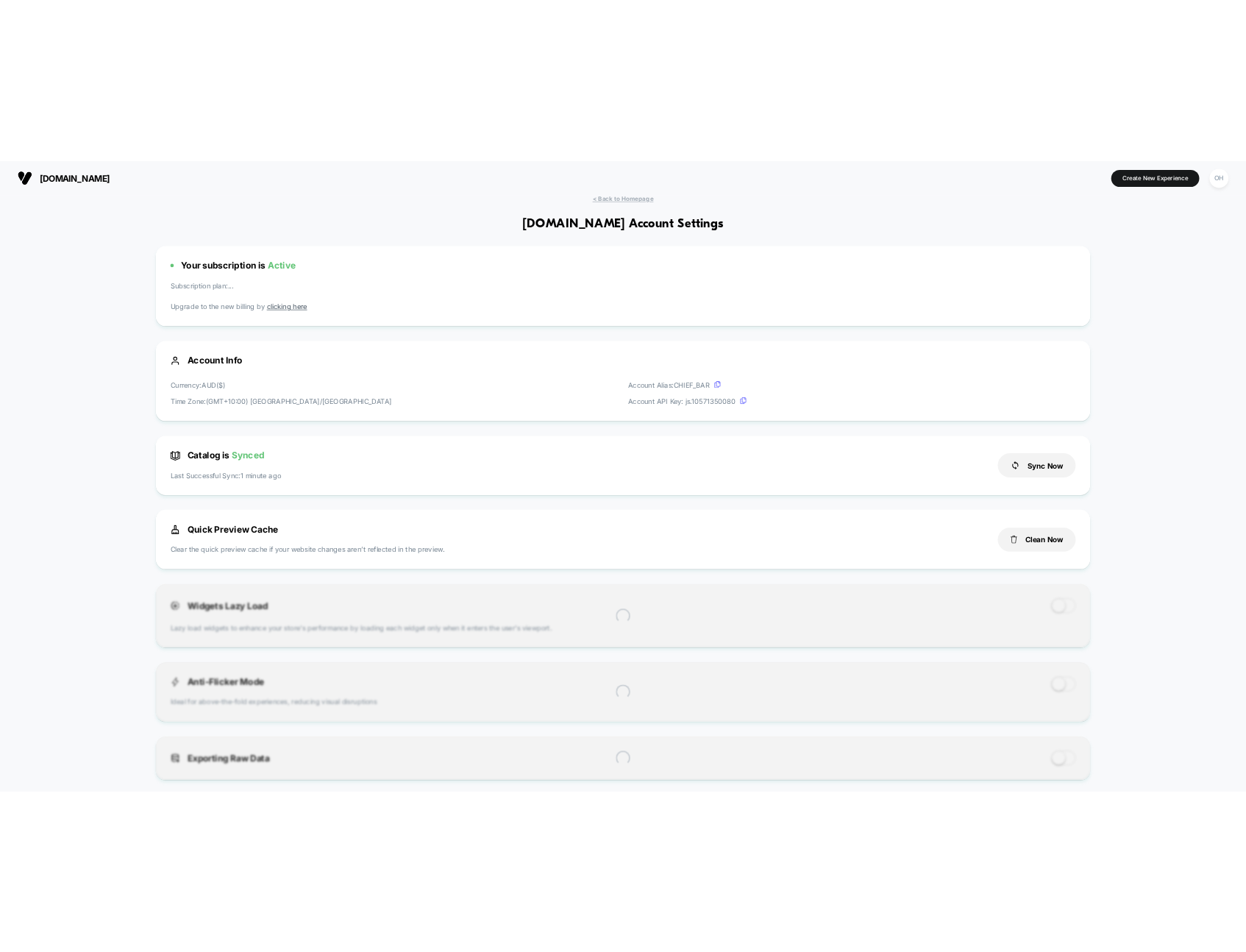
scroll to position [199, 0]
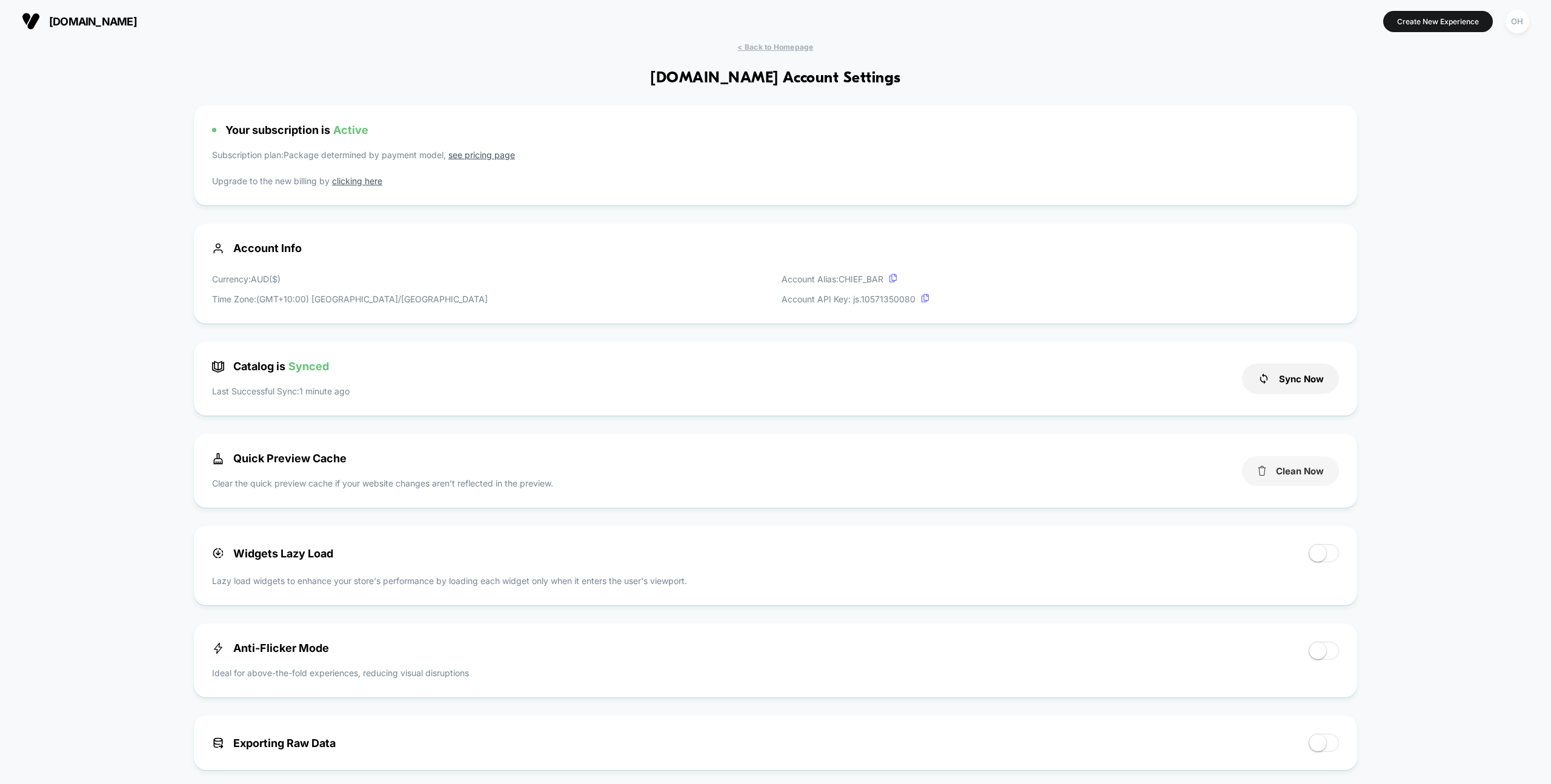
drag, startPoint x: 1318, startPoint y: 478, endPoint x: 1328, endPoint y: 458, distance: 22.4
click at [1318, 478] on button "Clean Now" at bounding box center [1290, 471] width 97 height 30
click at [1440, 115] on div "< Back to Homepage [DOMAIN_NAME] Account Settings Your subscription is Active S…" at bounding box center [776, 731] width 1551 height 1377
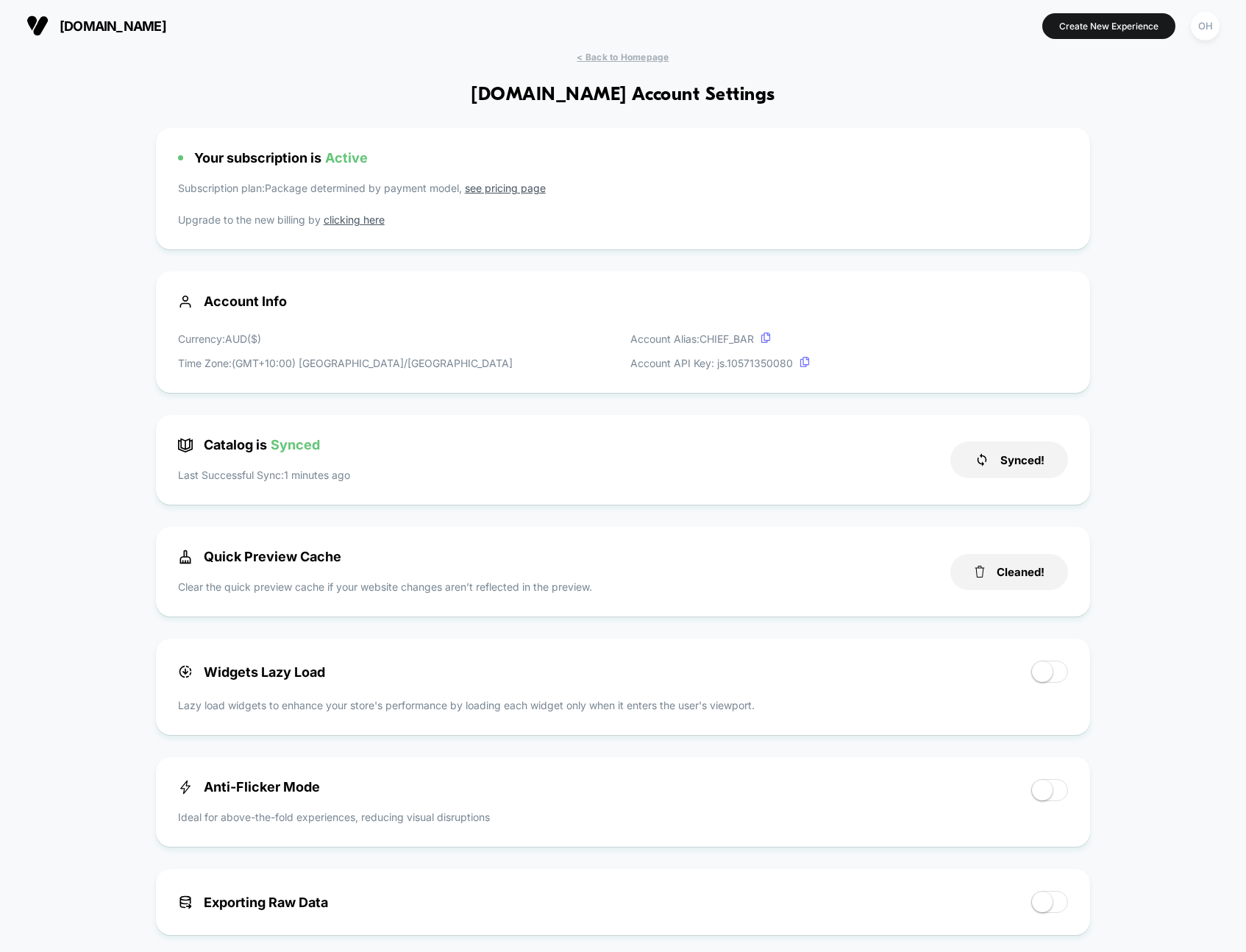
click at [1139, 28] on button "Create New Experience" at bounding box center [1109, 26] width 134 height 26
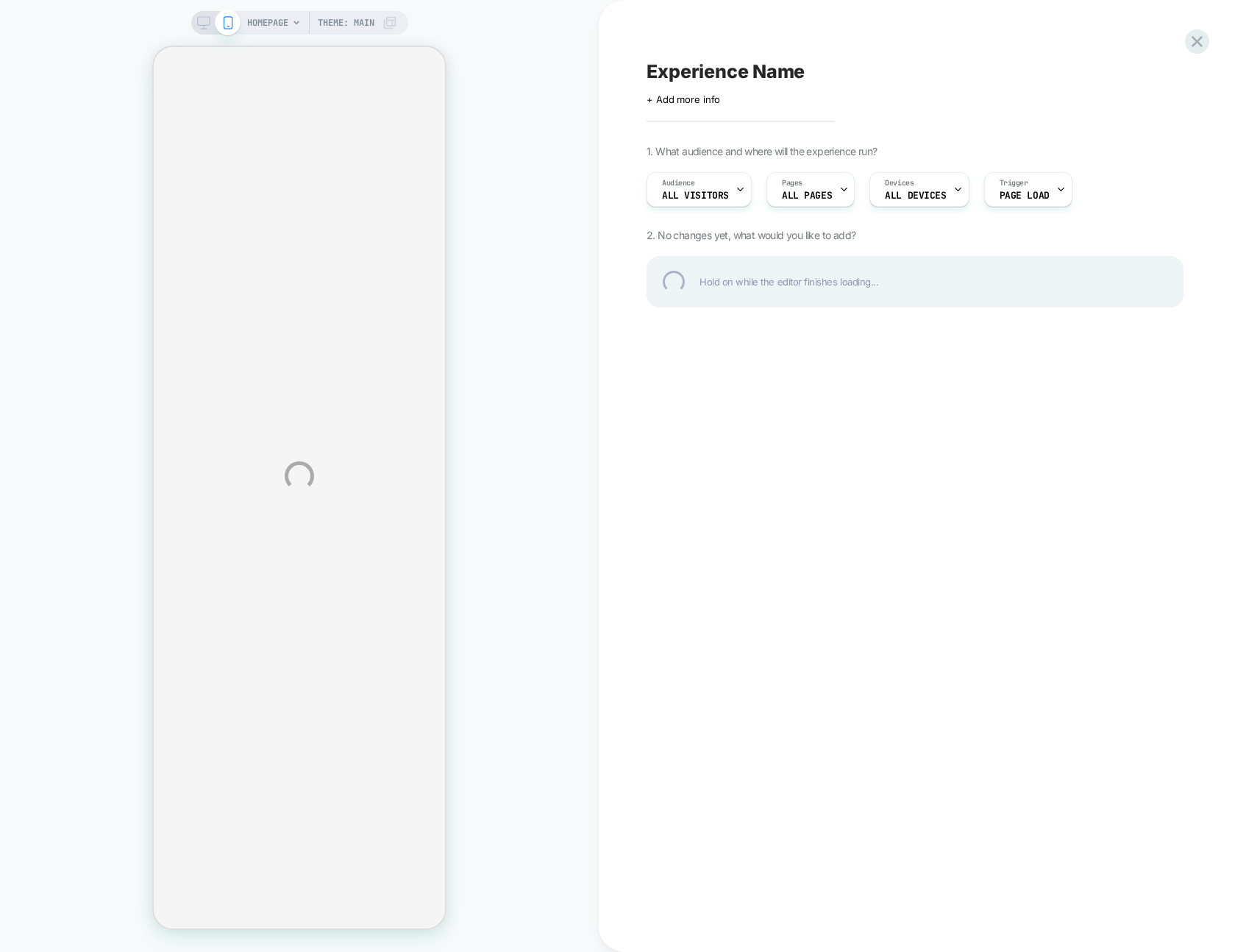
click at [472, 290] on div "HOMEPAGE Theme: MAIN Experience Name Click to edit experience details + Add mor…" at bounding box center [623, 476] width 1246 height 952
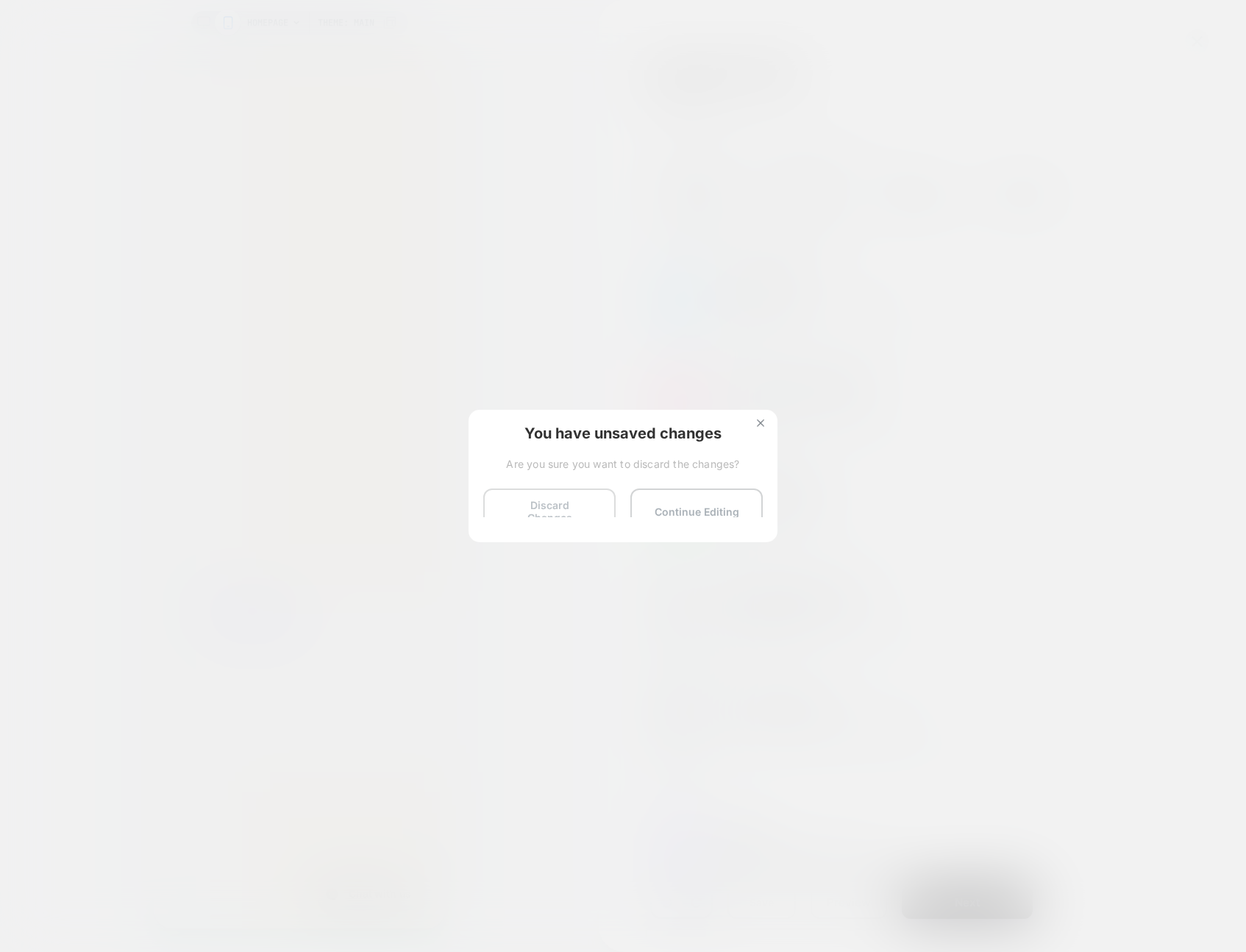
click at [545, 517] on button "Discard Changes" at bounding box center [549, 511] width 133 height 45
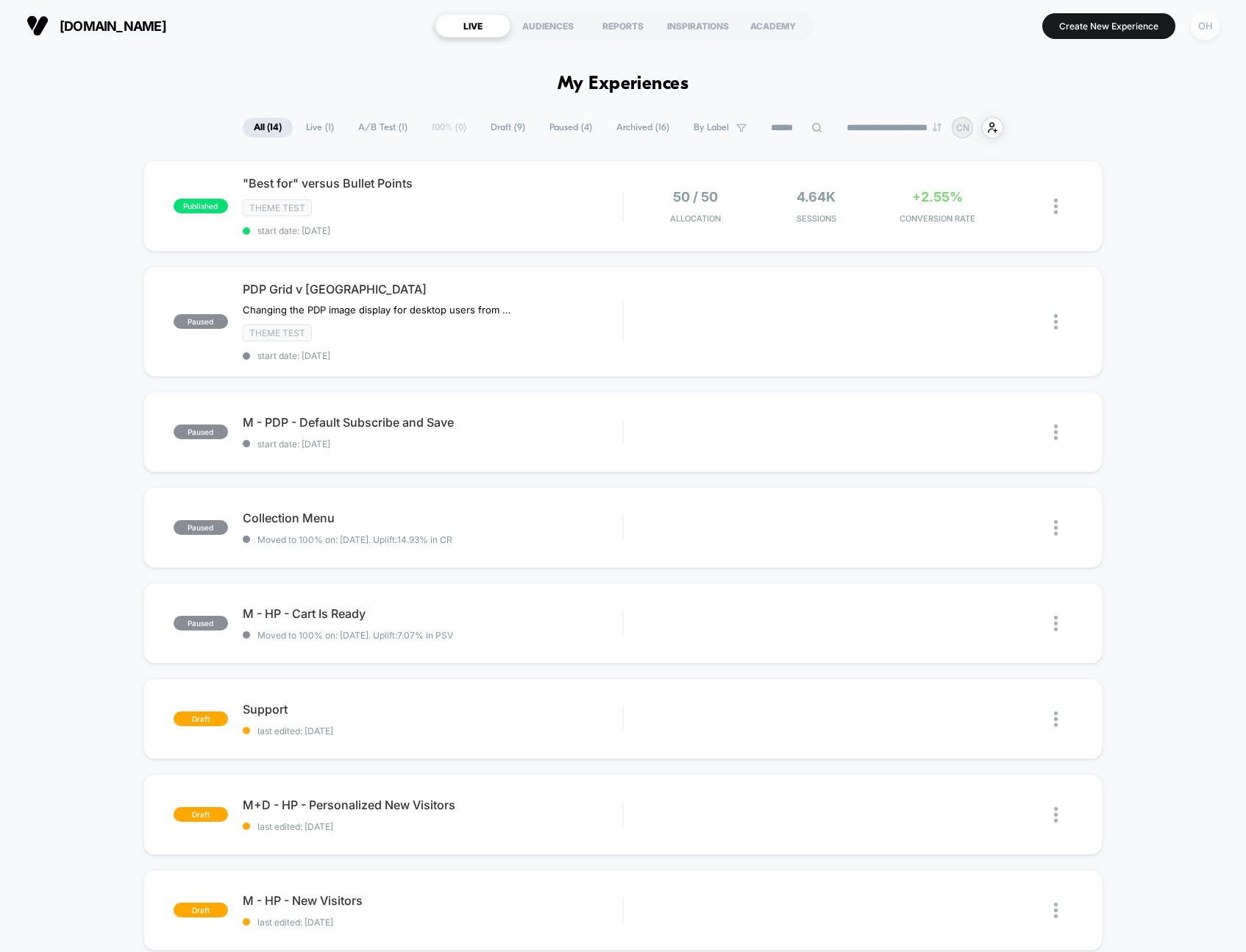
click at [1198, 32] on div "OH" at bounding box center [1205, 26] width 28 height 28
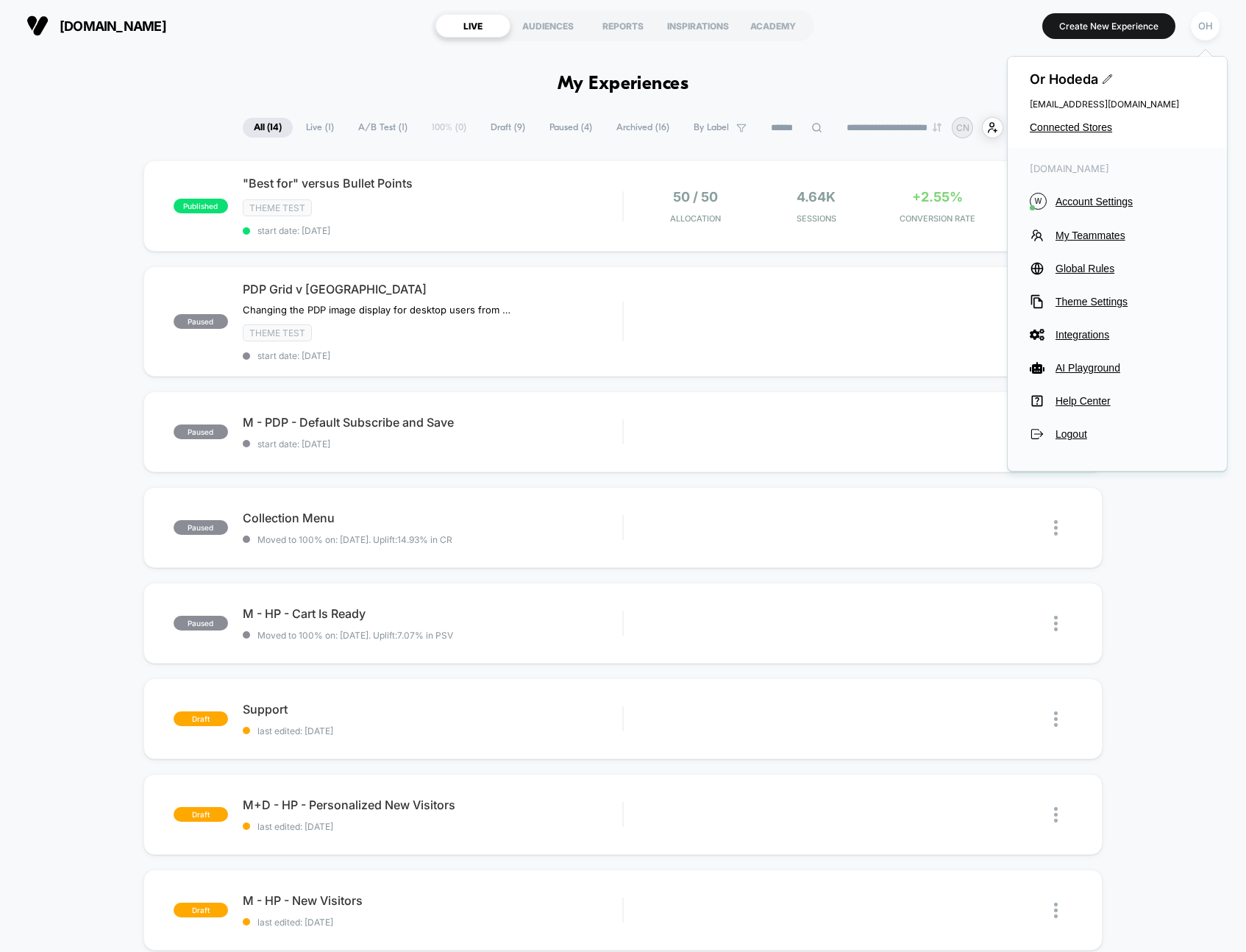
click at [1125, 201] on span "Account Settings" at bounding box center [1130, 201] width 150 height 12
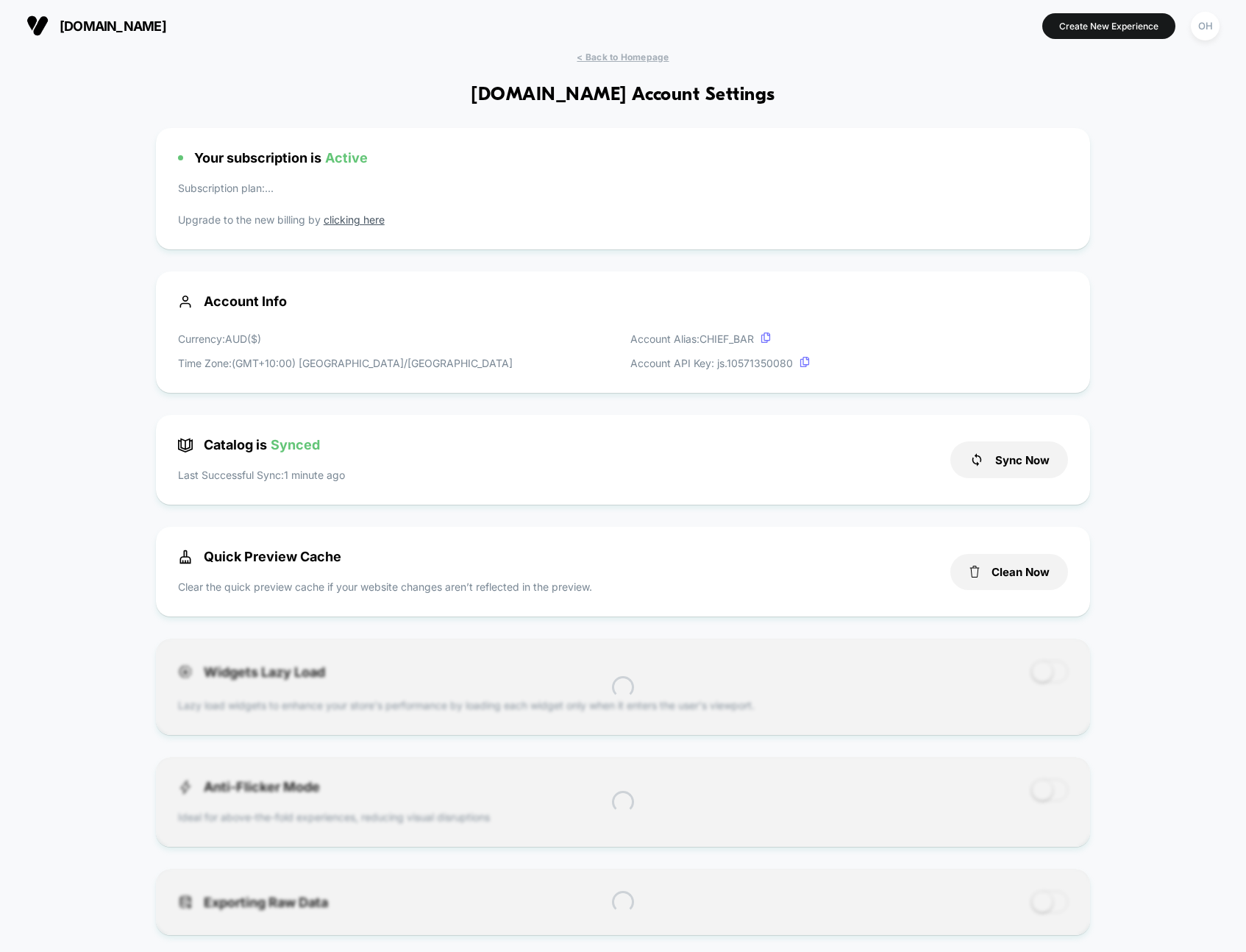
scroll to position [199, 0]
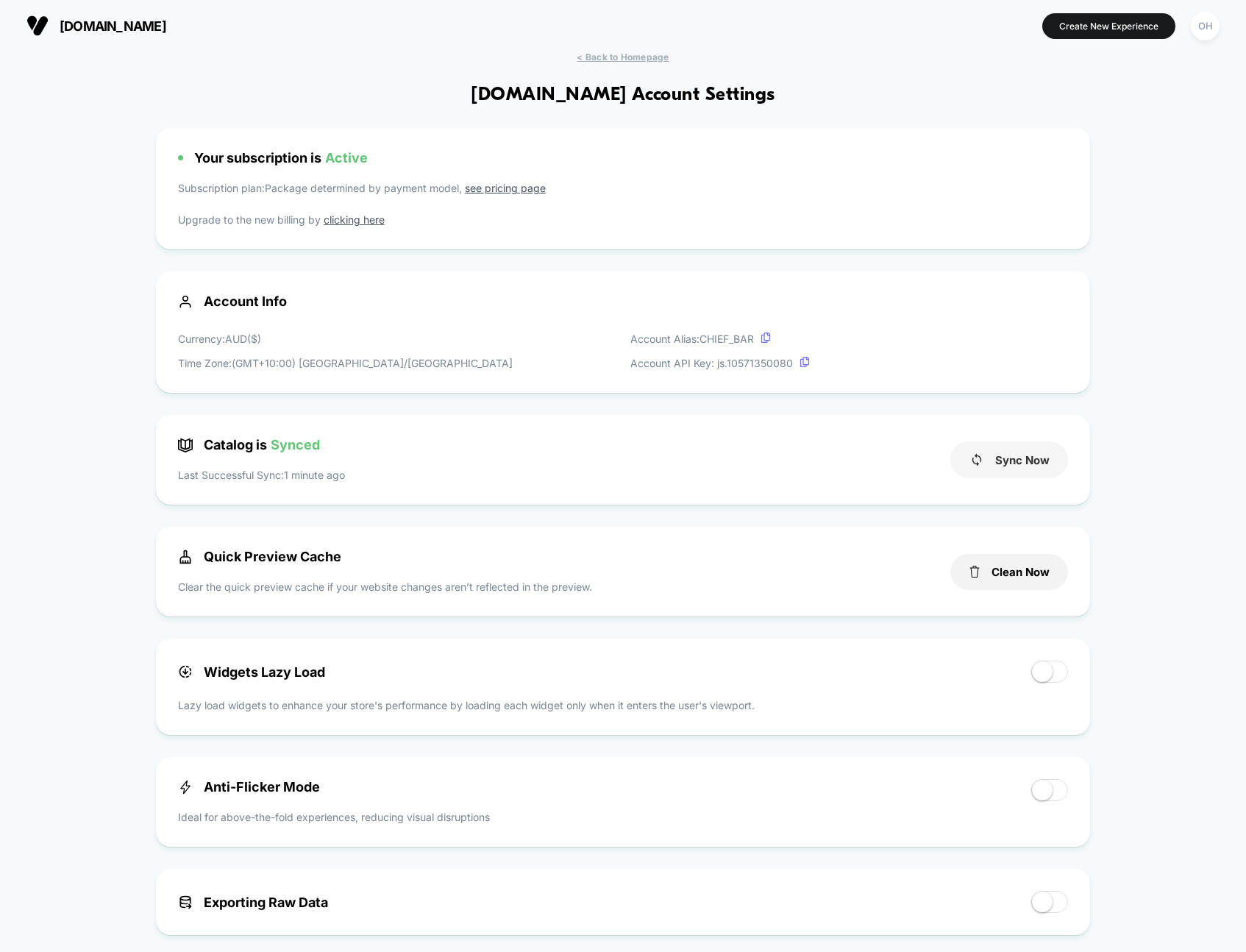
drag, startPoint x: 1022, startPoint y: 572, endPoint x: 1033, endPoint y: 466, distance: 106.6
click at [1022, 572] on button "Clean Now" at bounding box center [1009, 572] width 117 height 36
click at [1011, 587] on button "Clean Now" at bounding box center [1009, 572] width 117 height 36
click at [1125, 20] on button "Create New Experience" at bounding box center [1109, 26] width 134 height 26
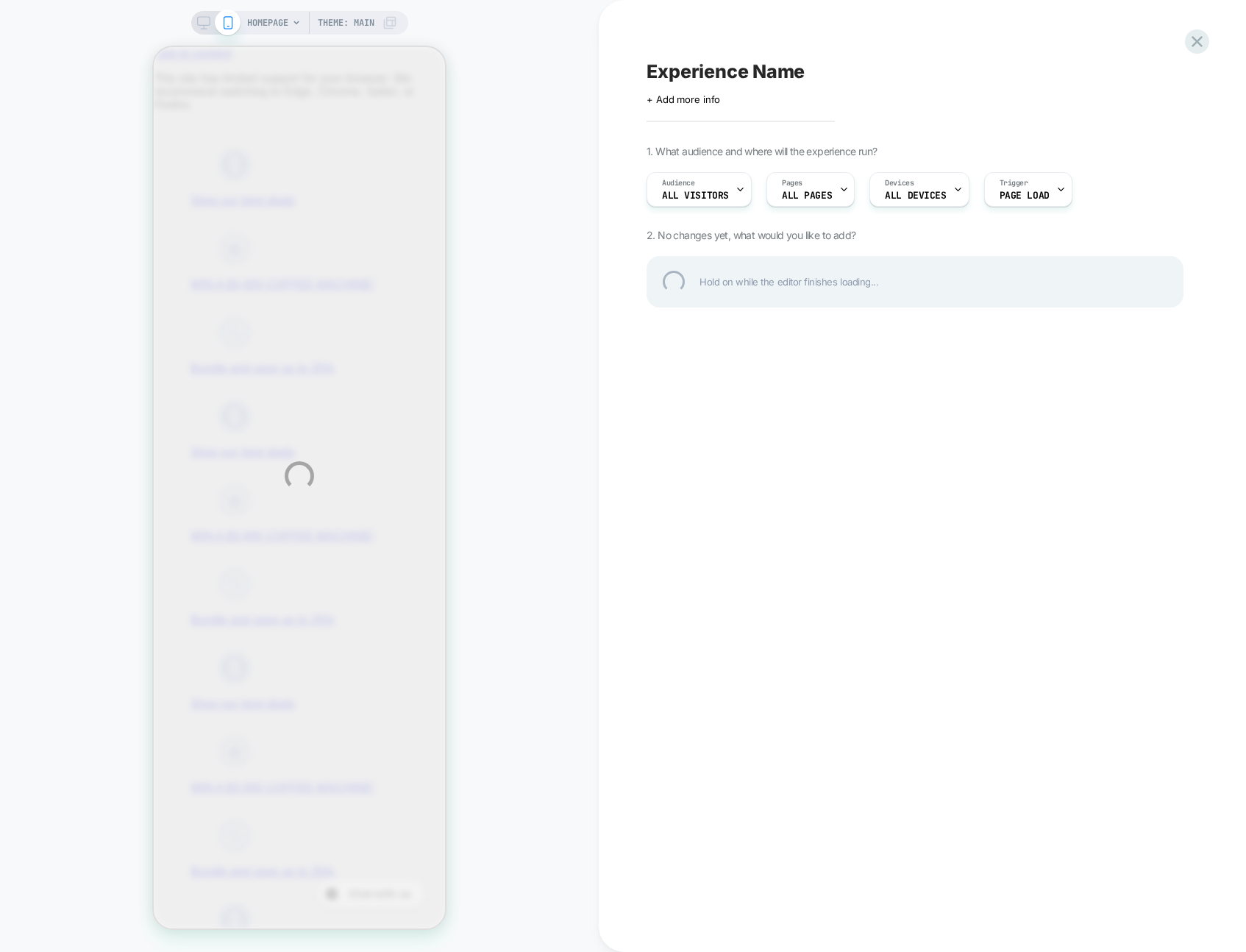
click at [413, 60] on div "HOMEPAGE Theme: MAIN Experience Name Click to edit experience details + Add mor…" at bounding box center [623, 476] width 1246 height 952
click at [422, 69] on div "HOMEPAGE Theme: MAIN Experience Name Click to edit experience details + Add mor…" at bounding box center [623, 476] width 1246 height 952
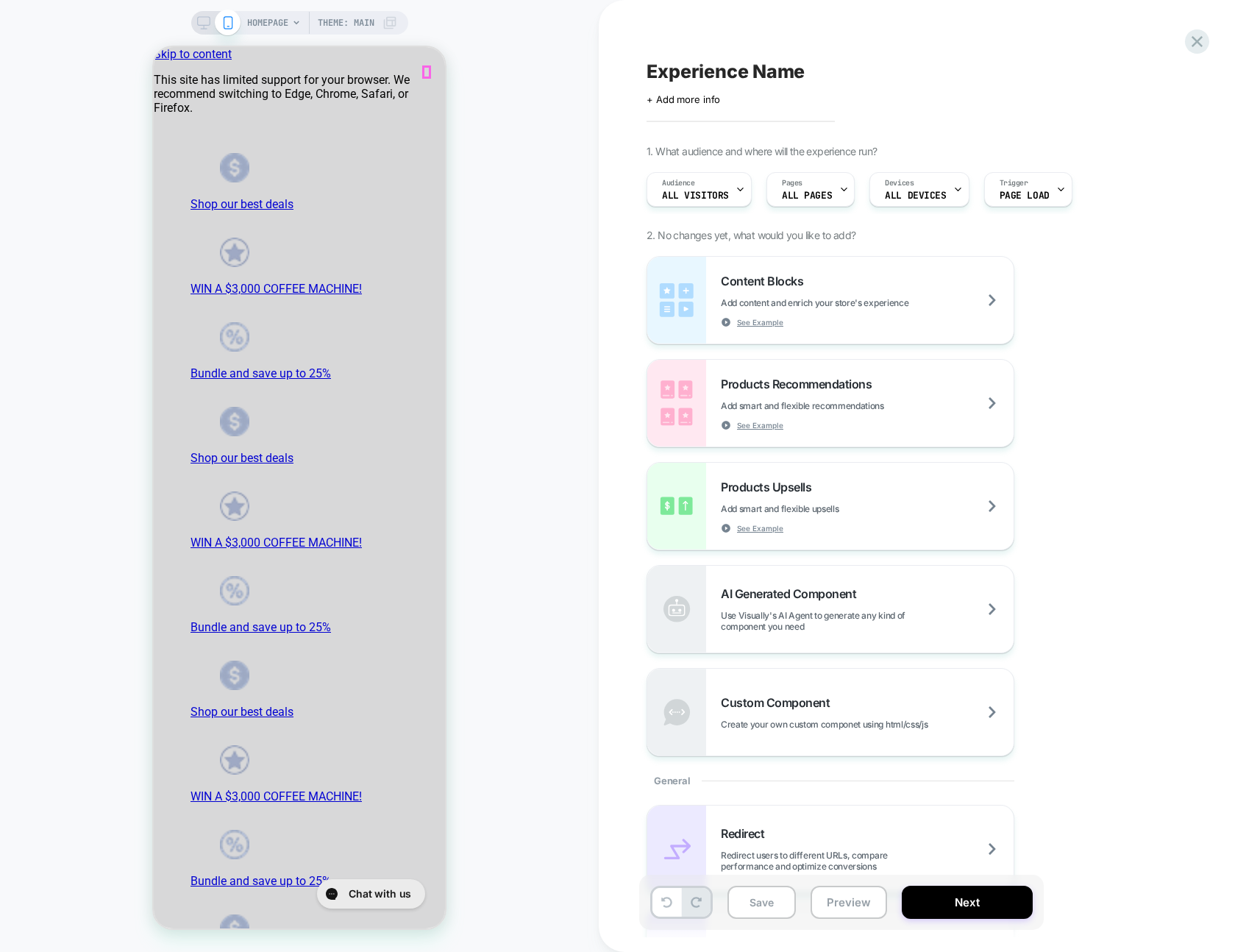
click at [277, 21] on span "HOMEPAGE" at bounding box center [268, 23] width 41 height 23
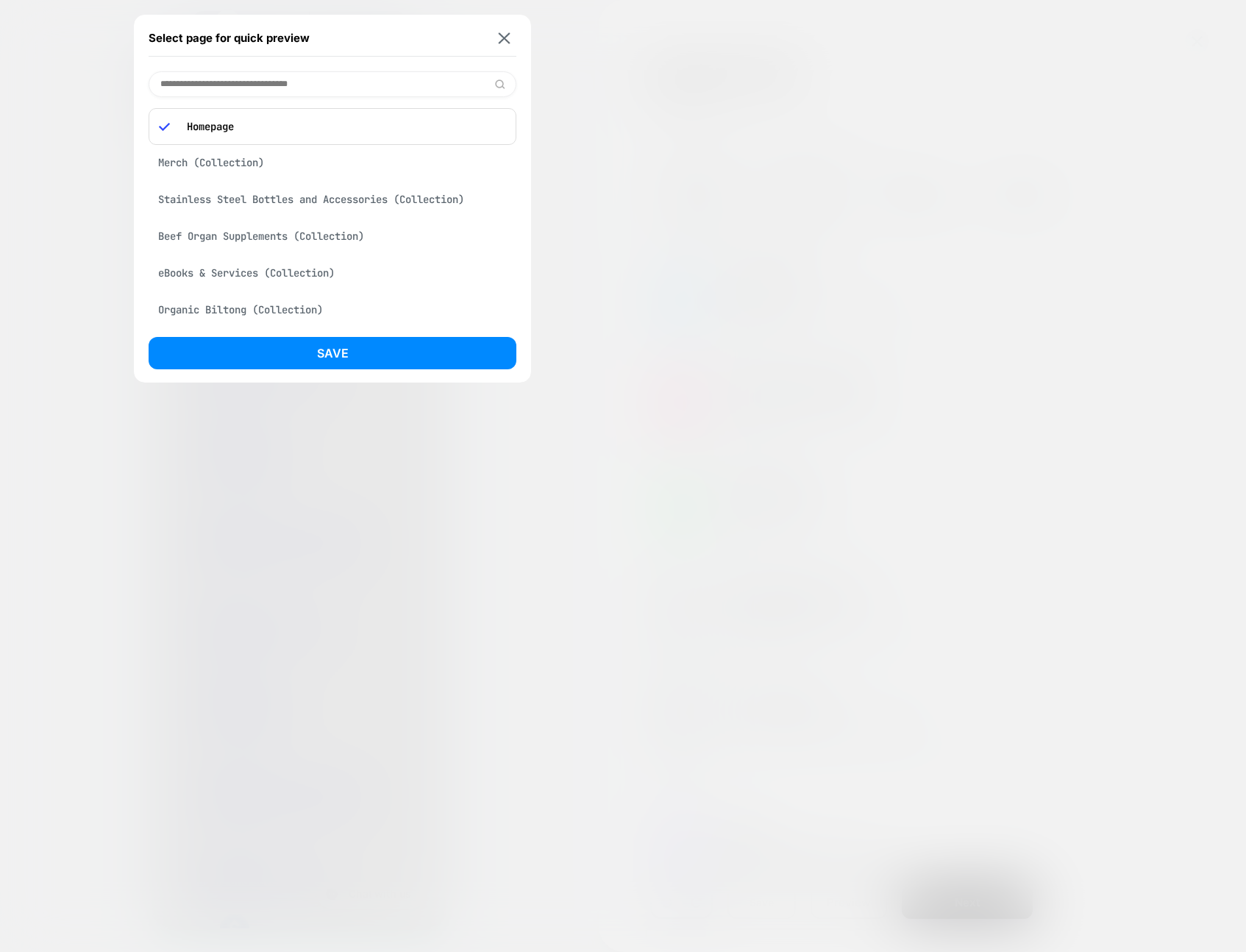
click at [295, 259] on div "eBooks & Services (Collection)" at bounding box center [333, 273] width 368 height 28
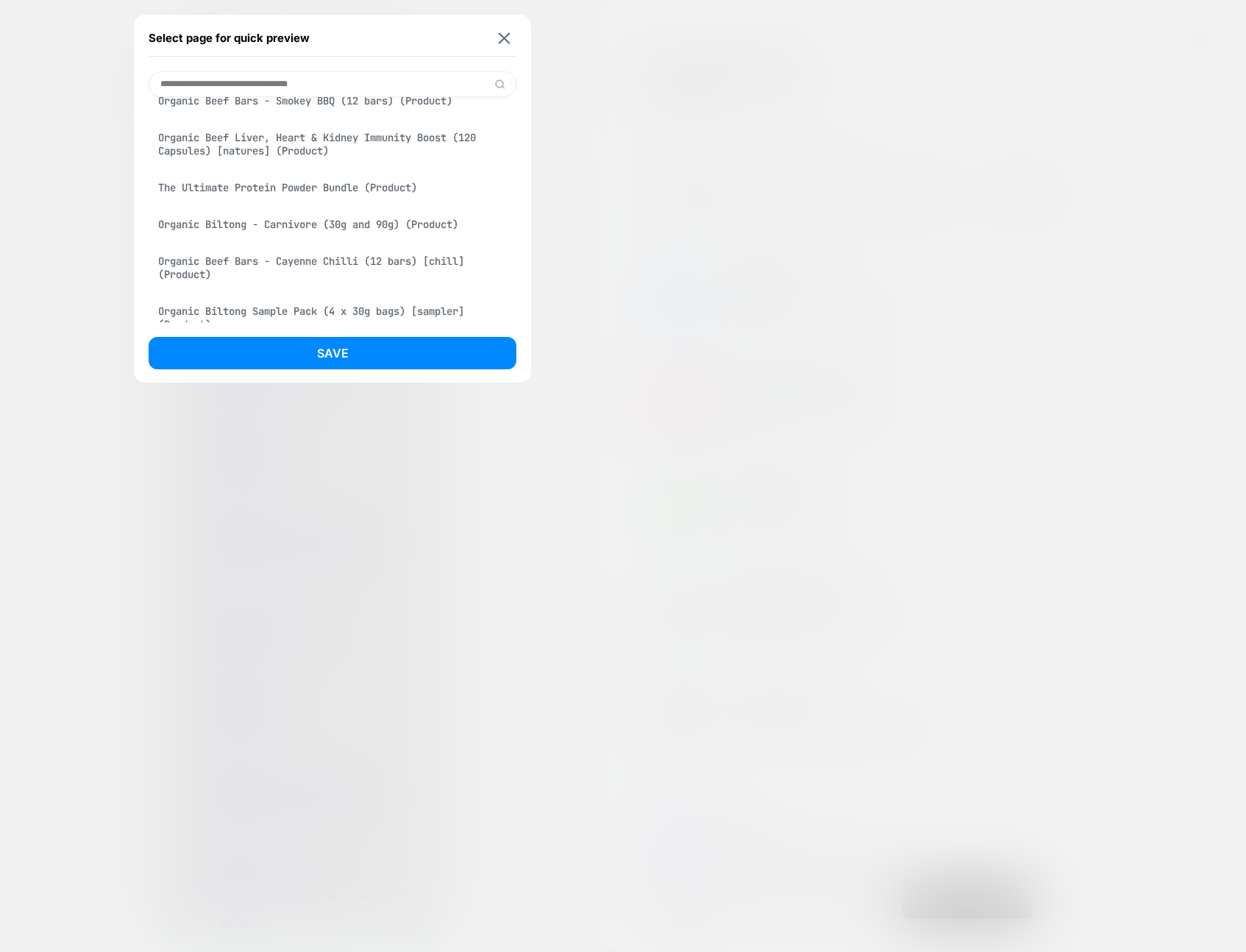
click at [379, 201] on div "The Ultimate Protein Powder Bundle (Product)" at bounding box center [333, 188] width 368 height 28
click at [353, 288] on div "Organic Beef Bars - Cayenne Chilli (12 bars) [chill] (Product)" at bounding box center [333, 268] width 368 height 41
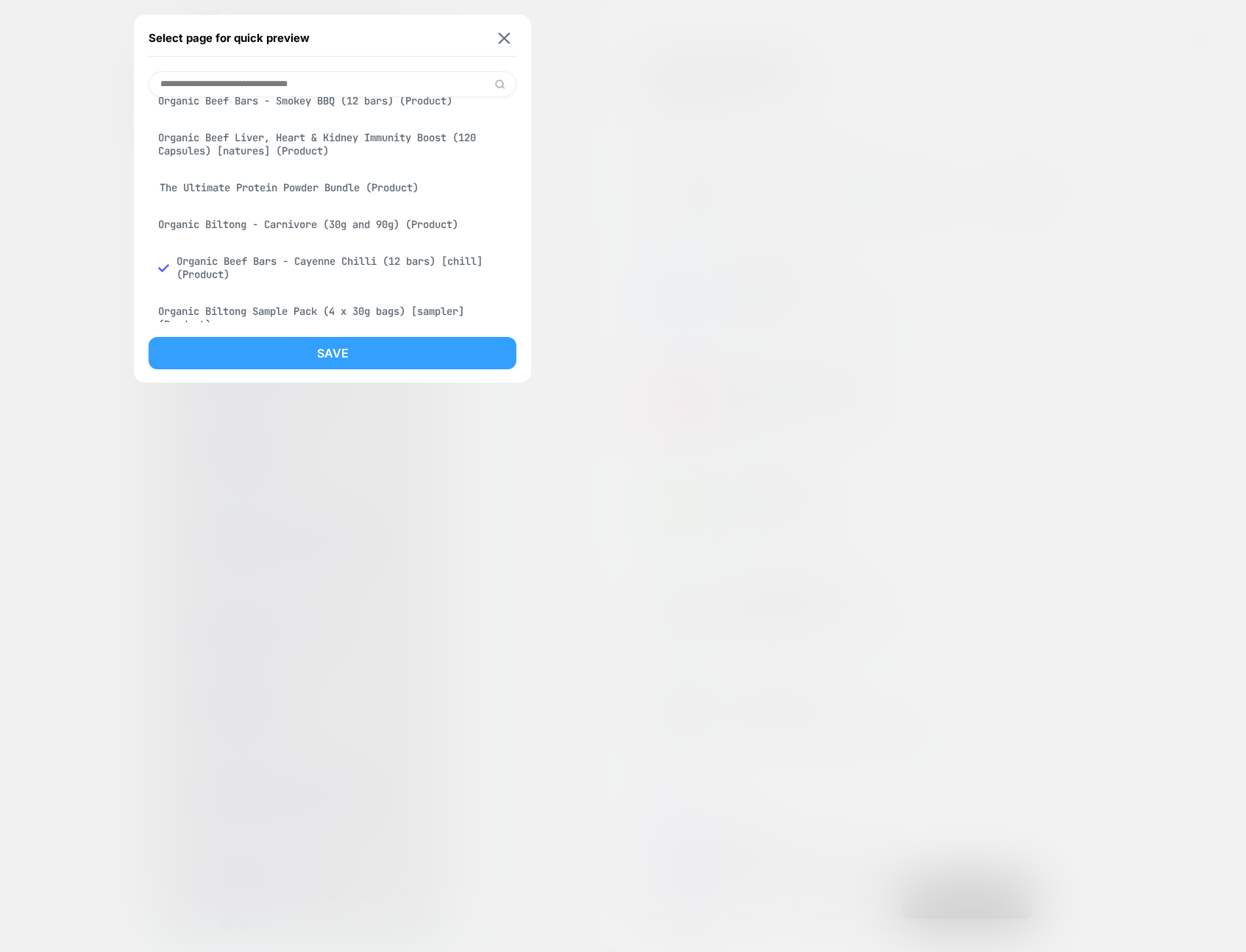
click at [374, 349] on button "Save" at bounding box center [333, 353] width 368 height 32
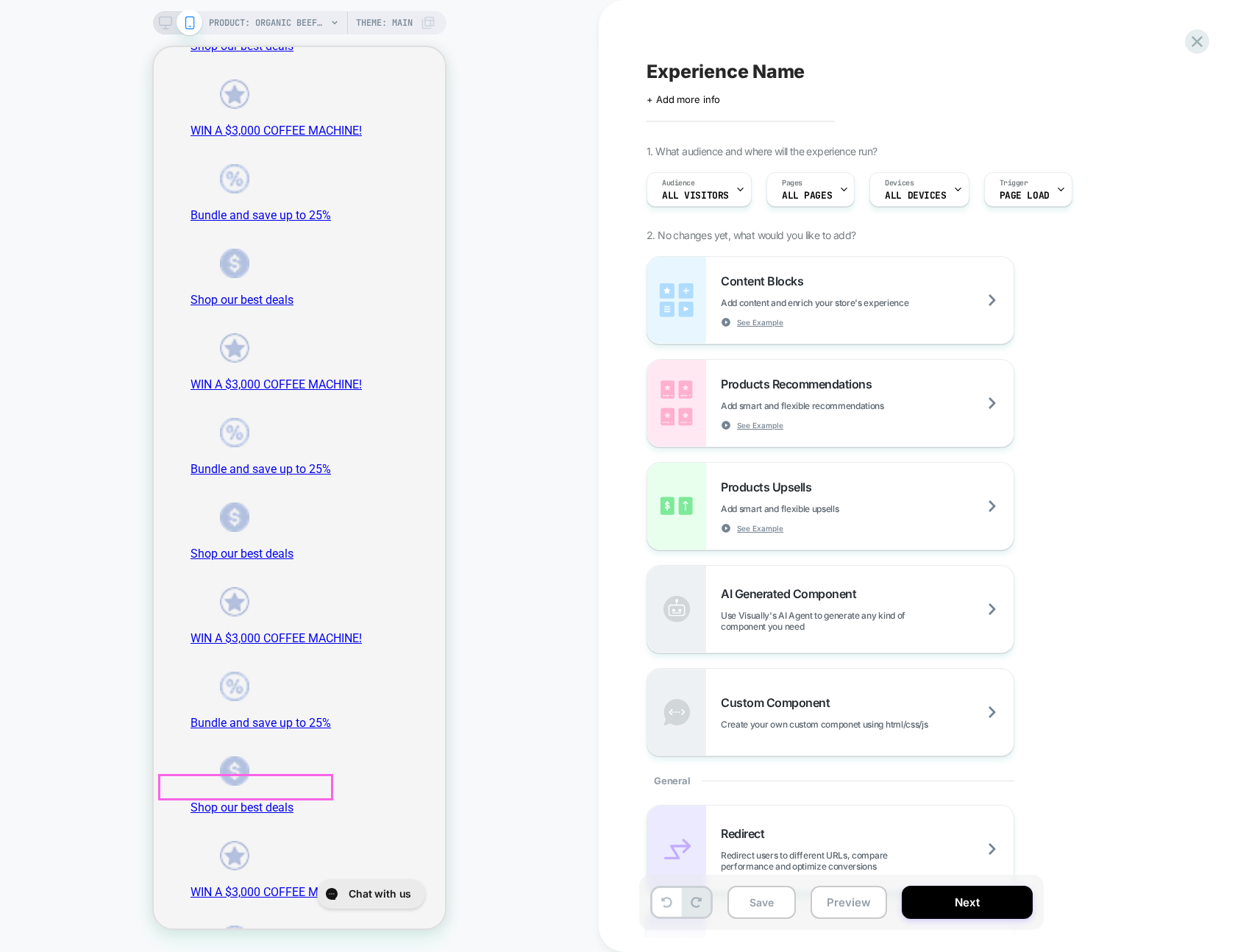
scroll to position [104, 0]
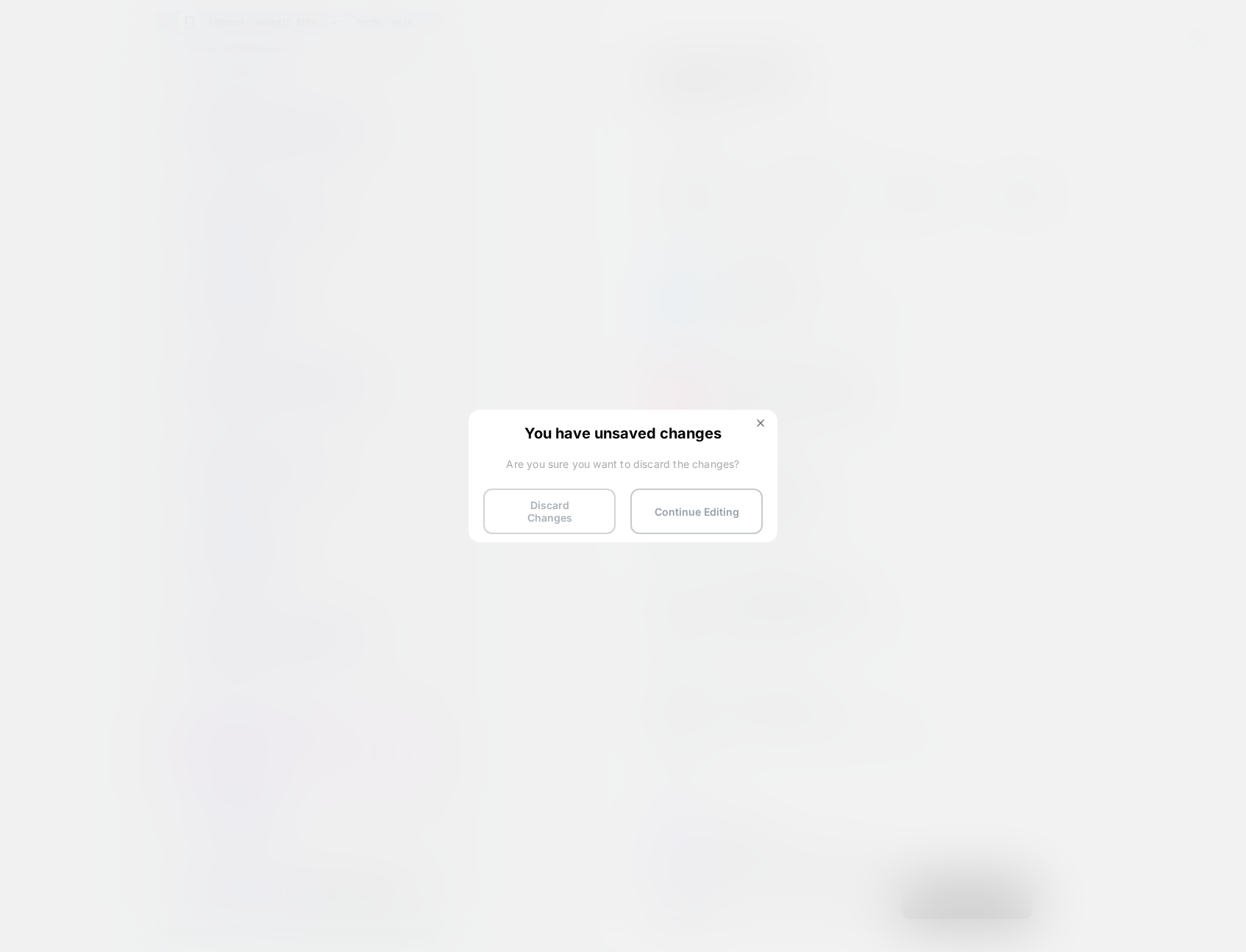
drag, startPoint x: 553, startPoint y: 518, endPoint x: 532, endPoint y: 516, distance: 21.1
click at [553, 518] on button "Discard Changes" at bounding box center [549, 511] width 133 height 45
